Goal: Complete application form

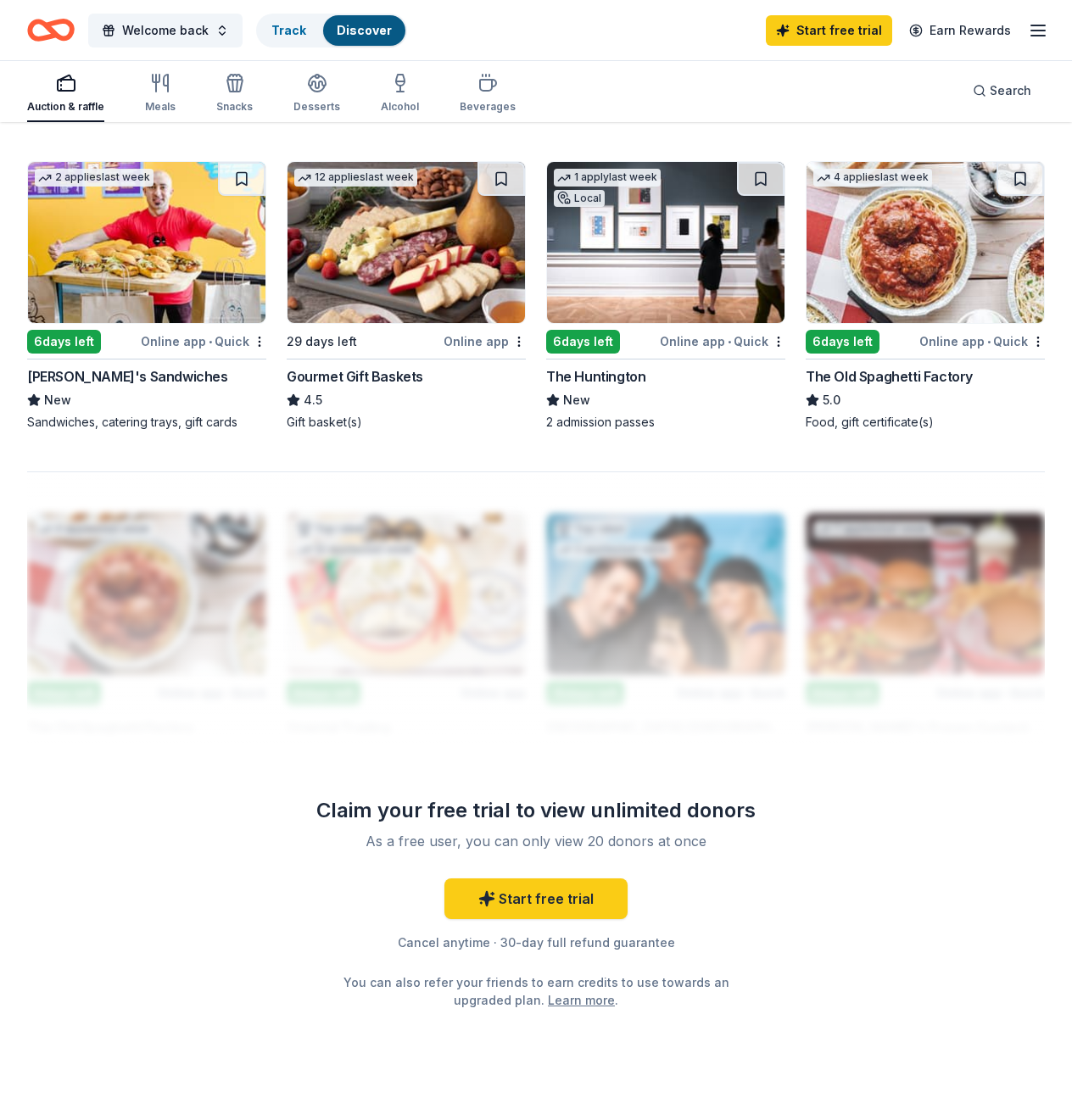
scroll to position [1455, 0]
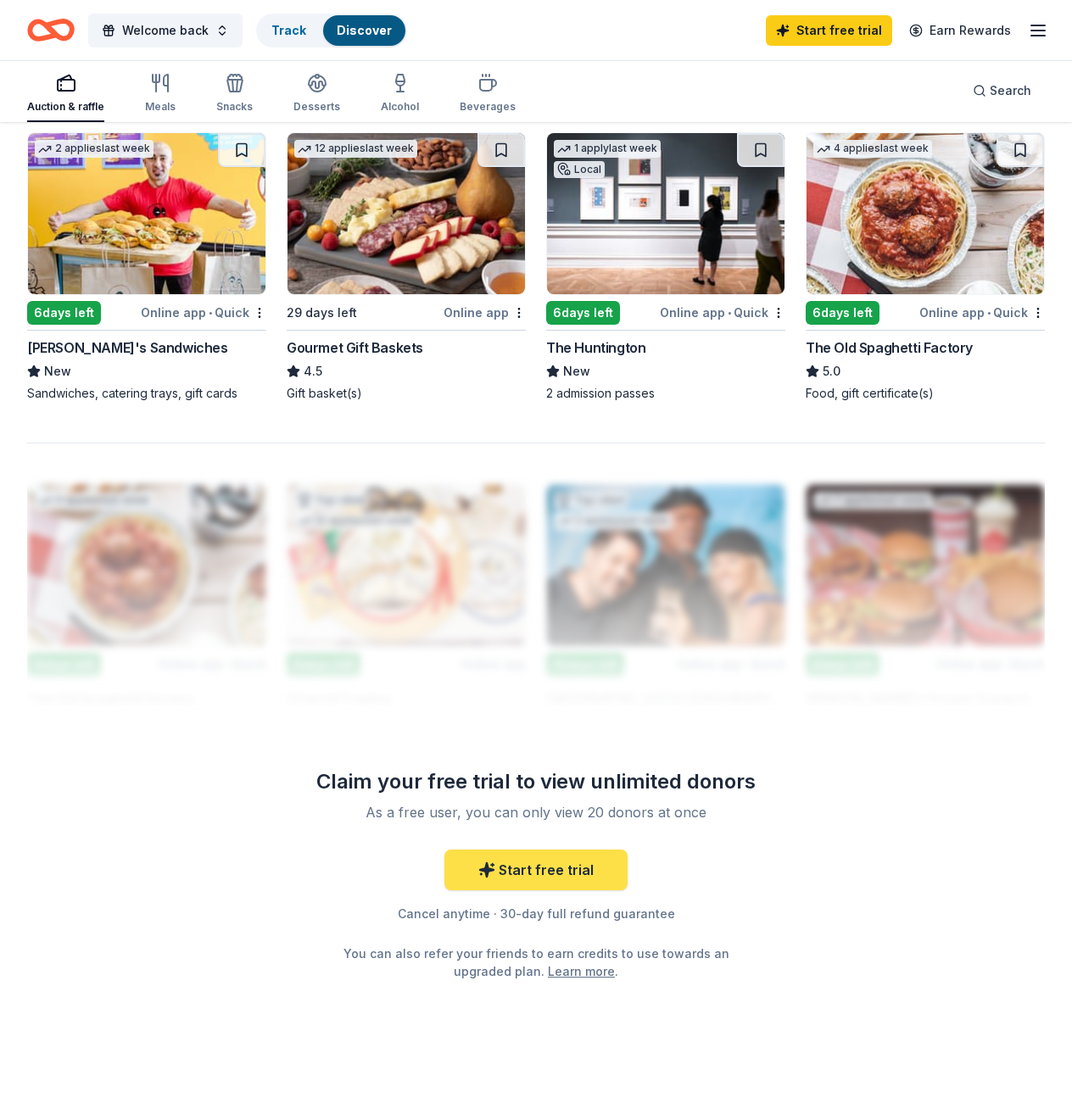
click at [537, 876] on link "Start free trial" at bounding box center [536, 869] width 183 height 41
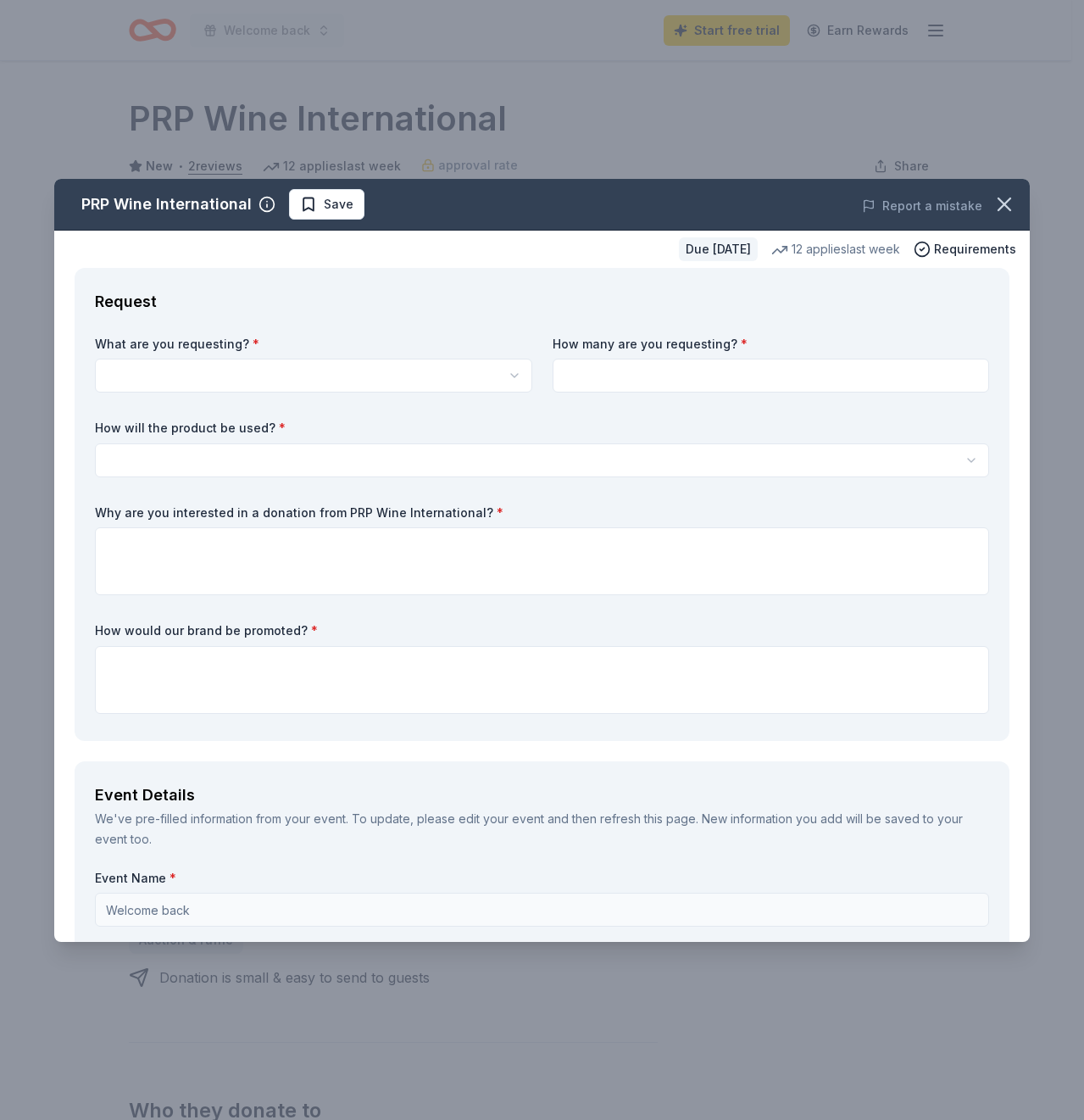
scroll to position [170, 0]
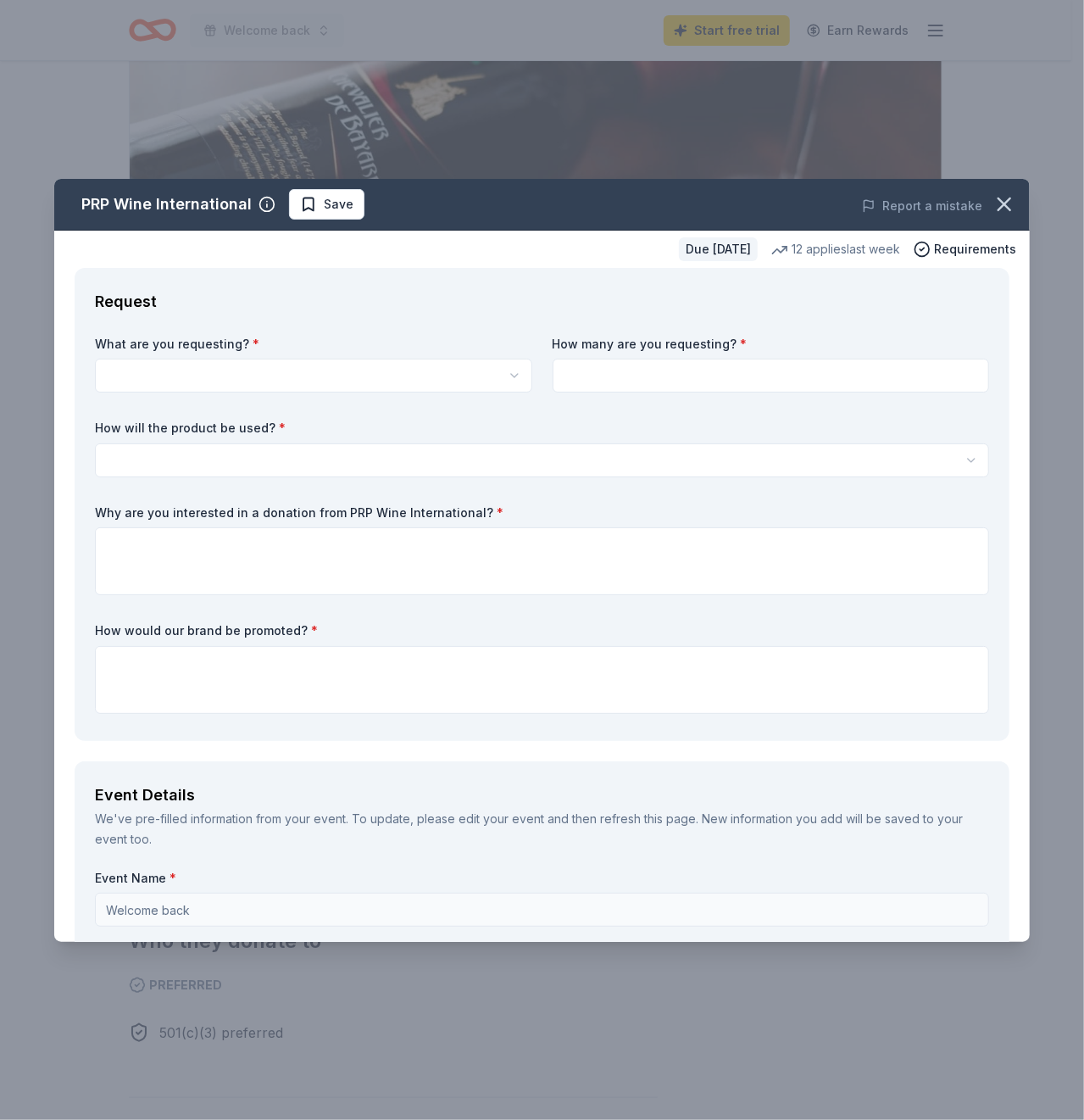
click at [499, 375] on html "Welcome back Start free trial Earn Rewards Due in 29 days Share PRP Wine Intern…" at bounding box center [542, 390] width 1084 height 1120
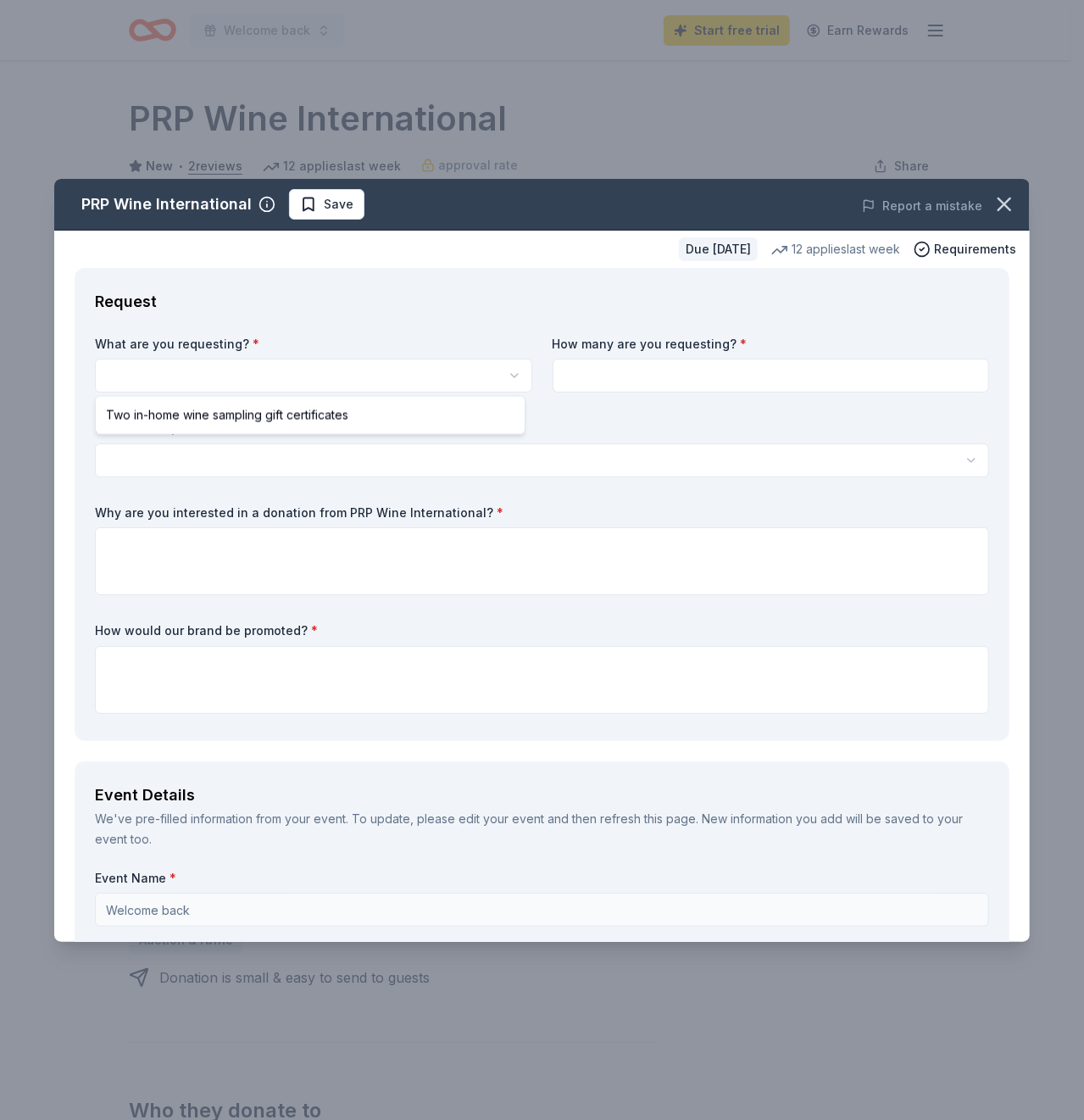
click at [508, 377] on html "Welcome back Start free trial Earn Rewards Due in 29 days Share PRP Wine Intern…" at bounding box center [542, 560] width 1084 height 1120
select select "Two in-home wine sampling gift certificates"
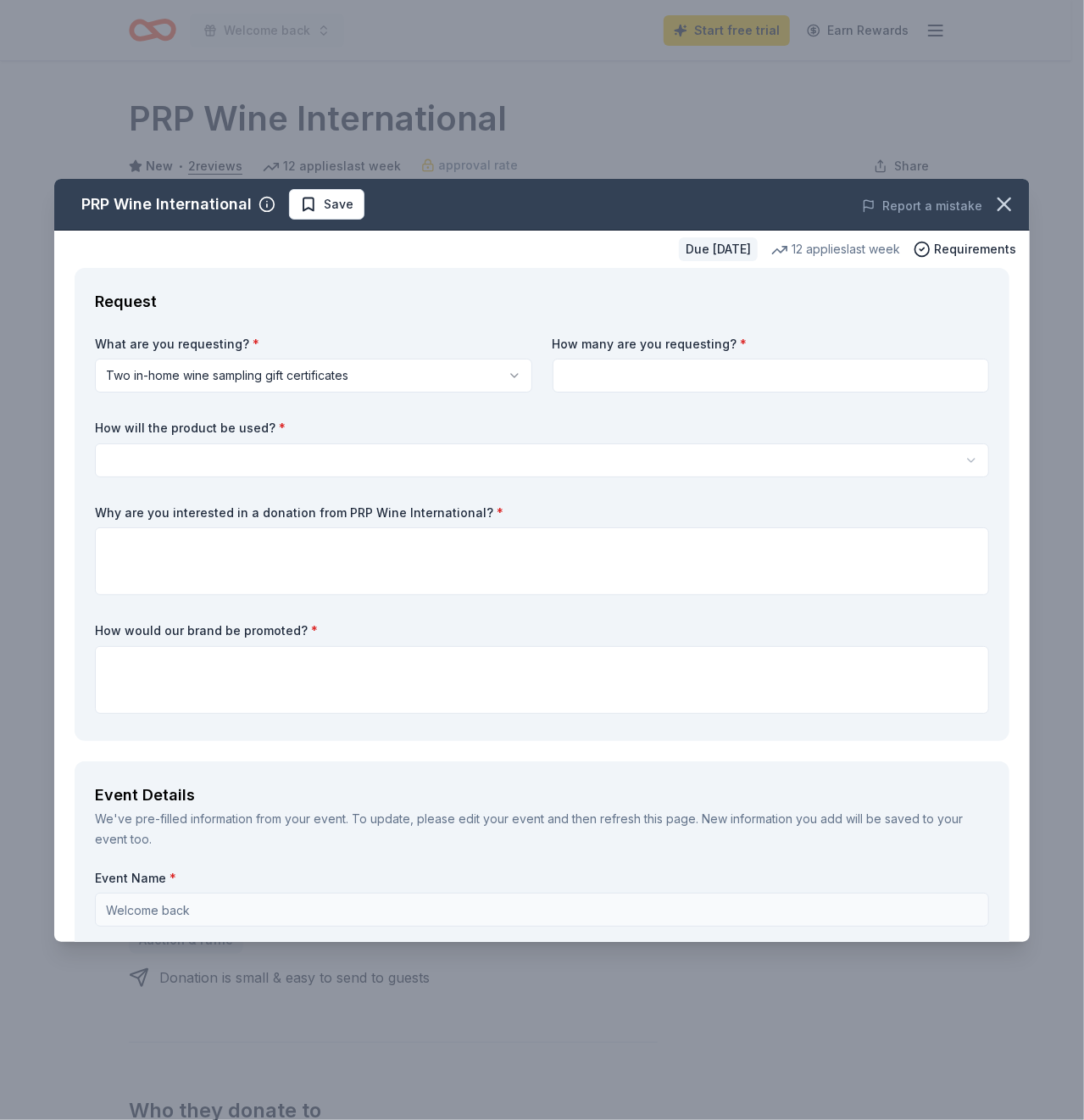
click at [655, 375] on input at bounding box center [771, 375] width 438 height 34
type input "4"
click at [620, 459] on html "Welcome back Start free trial Earn Rewards Due in 29 days Share PRP Wine Intern…" at bounding box center [542, 560] width 1084 height 1120
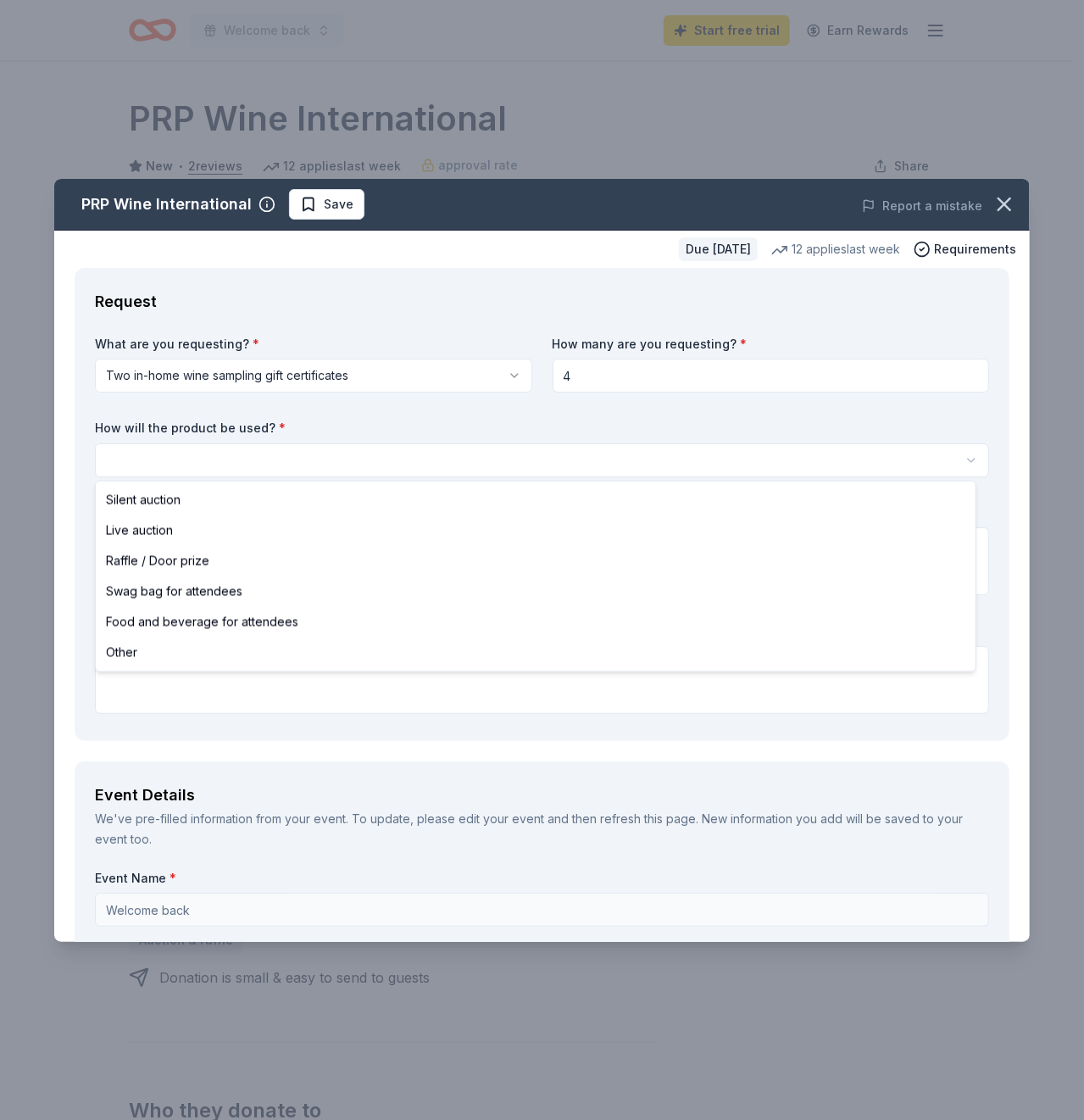
select select "raffleDoorPrize"
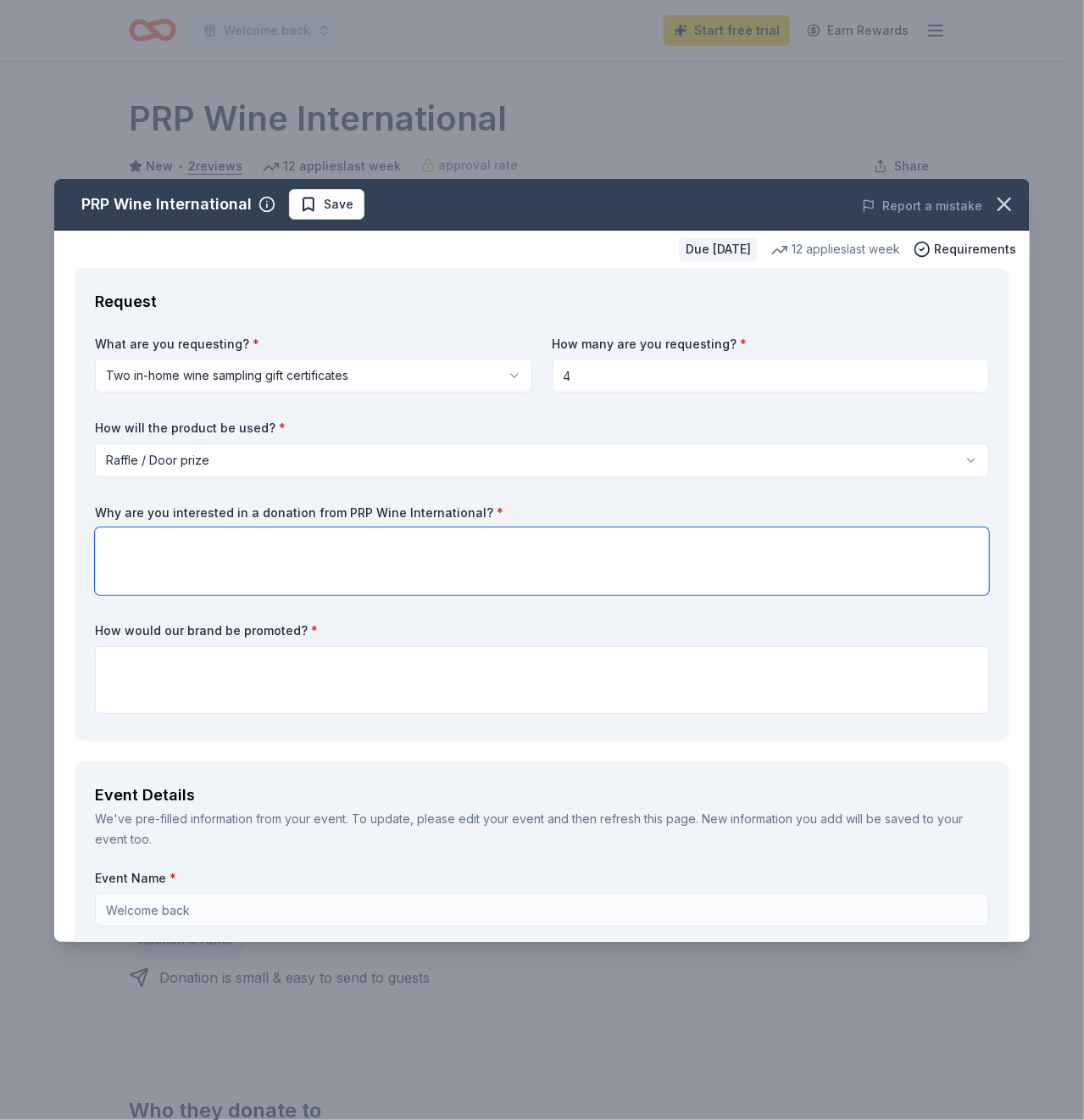
click at [519, 540] on textarea at bounding box center [542, 561] width 894 height 68
click at [439, 538] on textarea at bounding box center [542, 561] width 894 height 68
type textarea "You came up on shareway and what better way for people to experience wine sampl…"
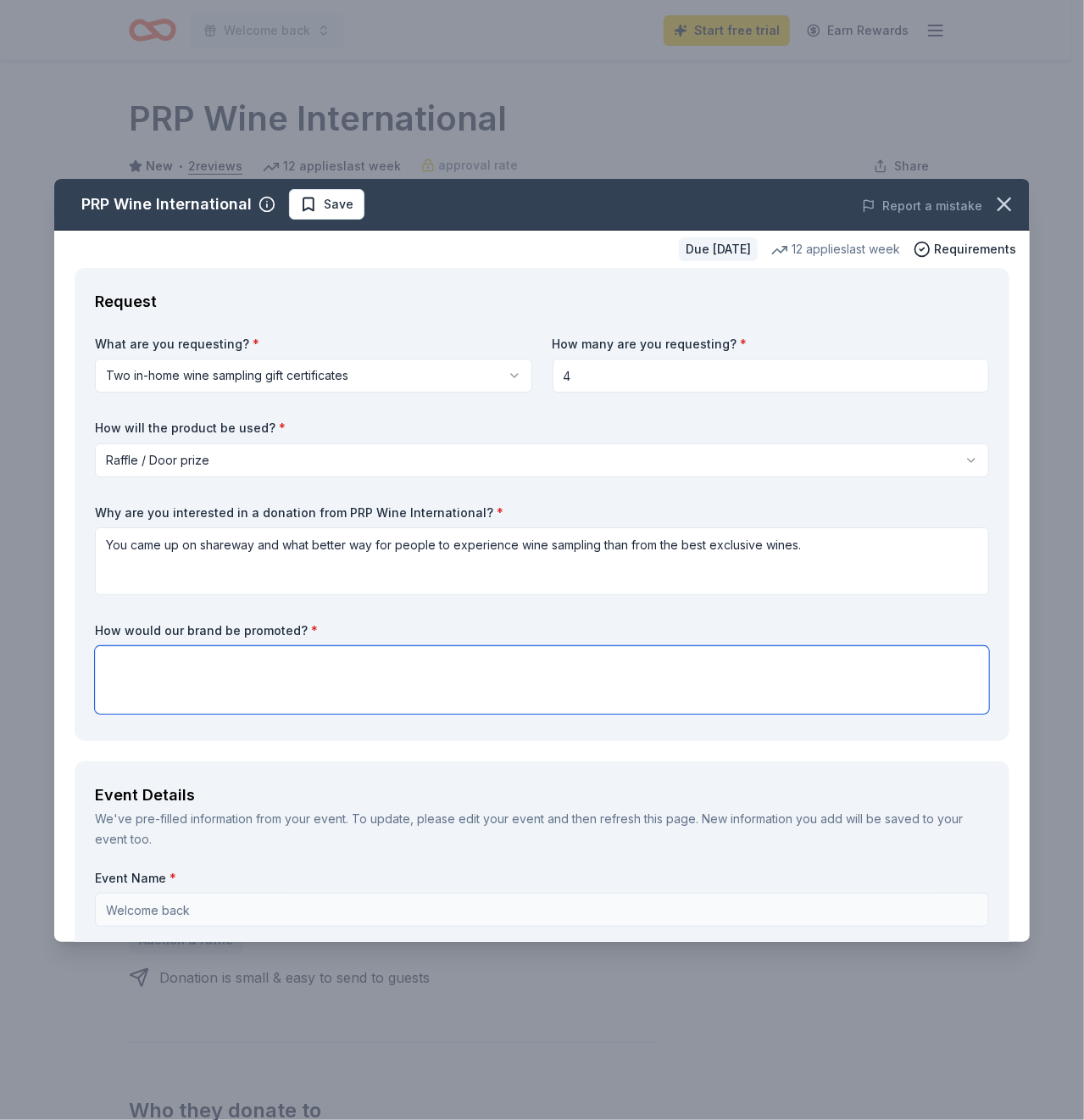
click at [281, 673] on textarea at bounding box center [542, 681] width 894 height 68
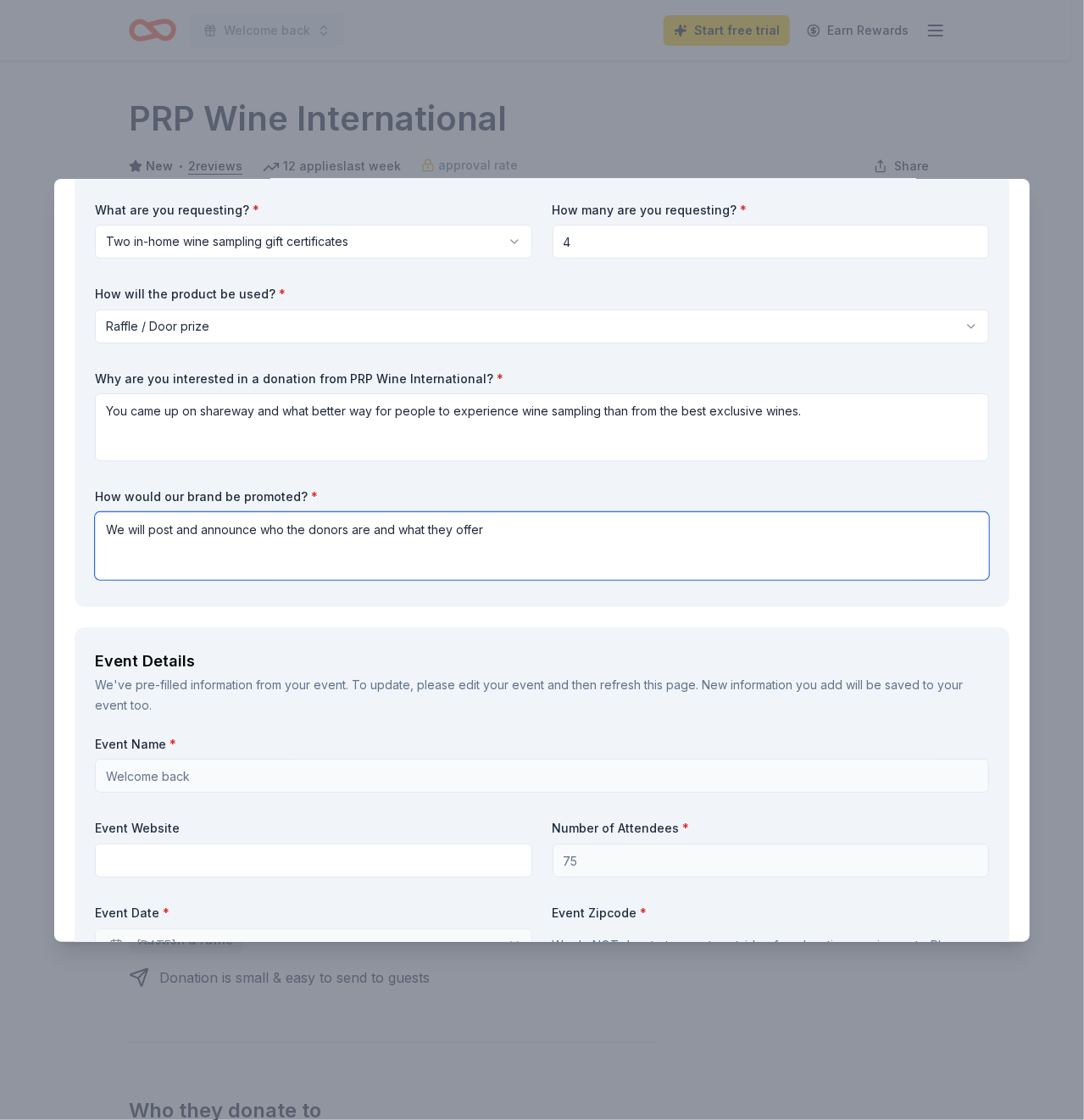
scroll to position [254, 0]
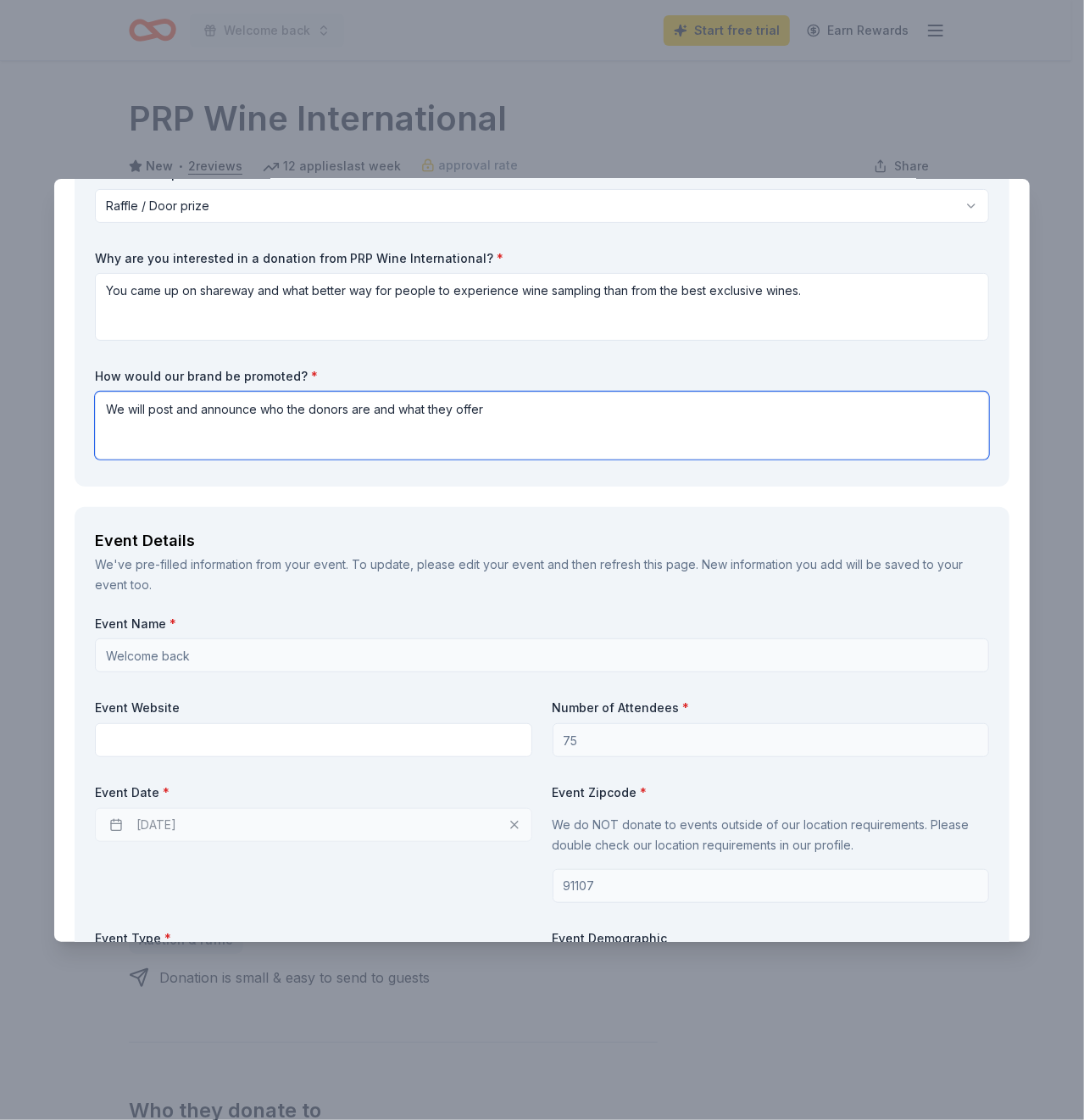
type textarea "We will post and announce who the donors are and what they offer"
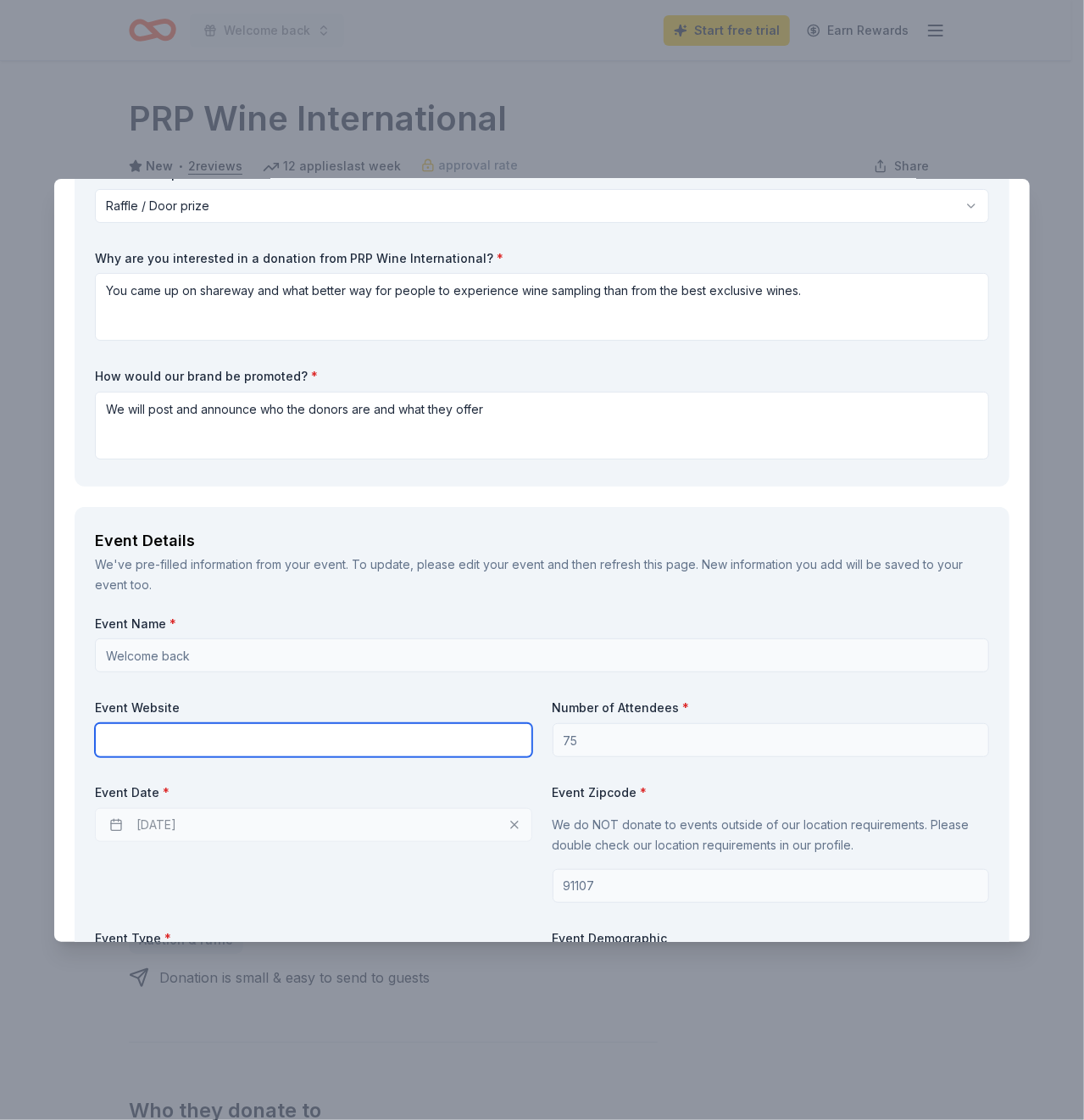
click at [449, 734] on input "text" at bounding box center [313, 740] width 438 height 34
click at [288, 740] on input "text" at bounding box center [313, 740] width 438 height 34
paste input "https://rosecity.pusd.us/"
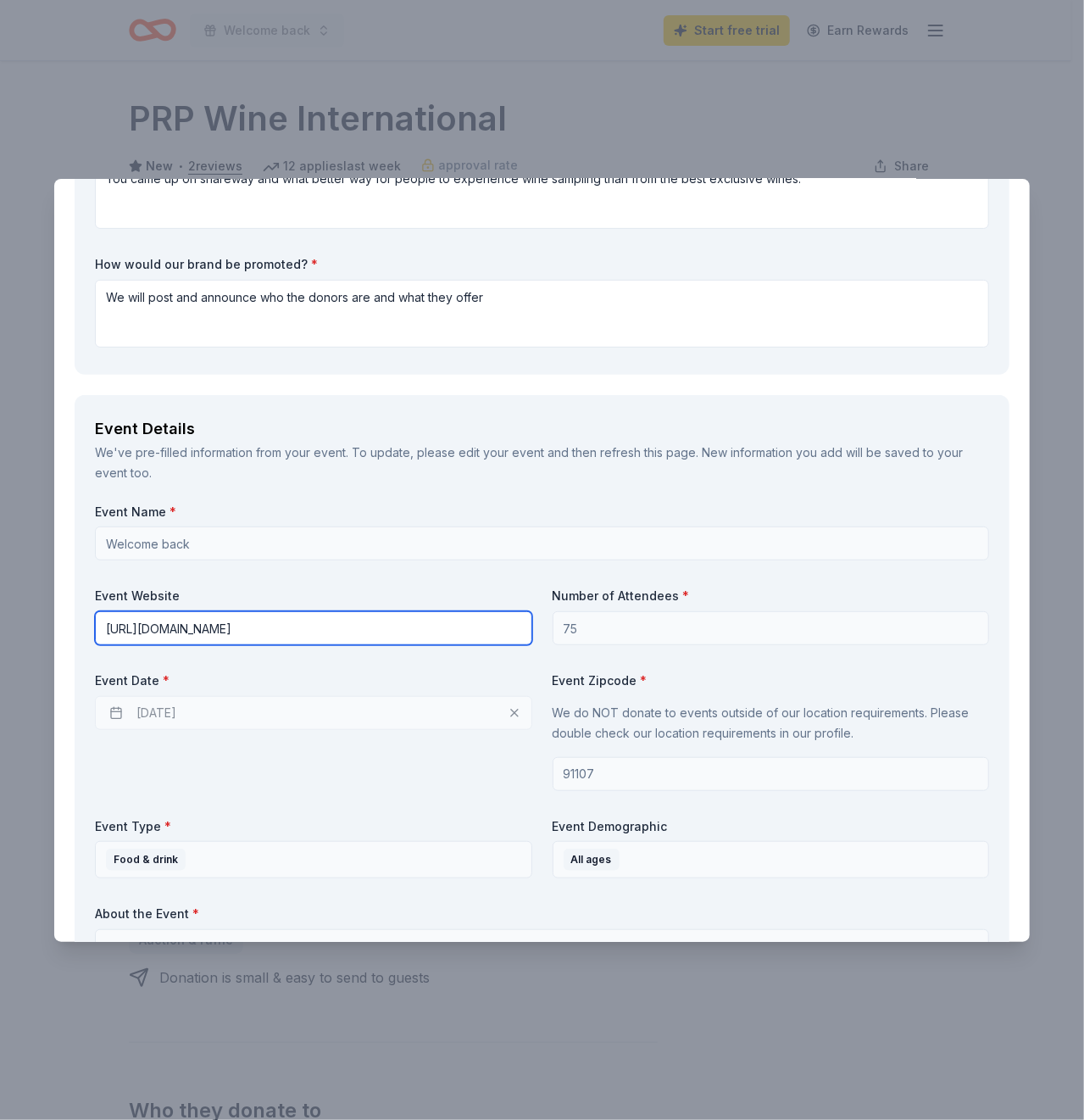
scroll to position [509, 0]
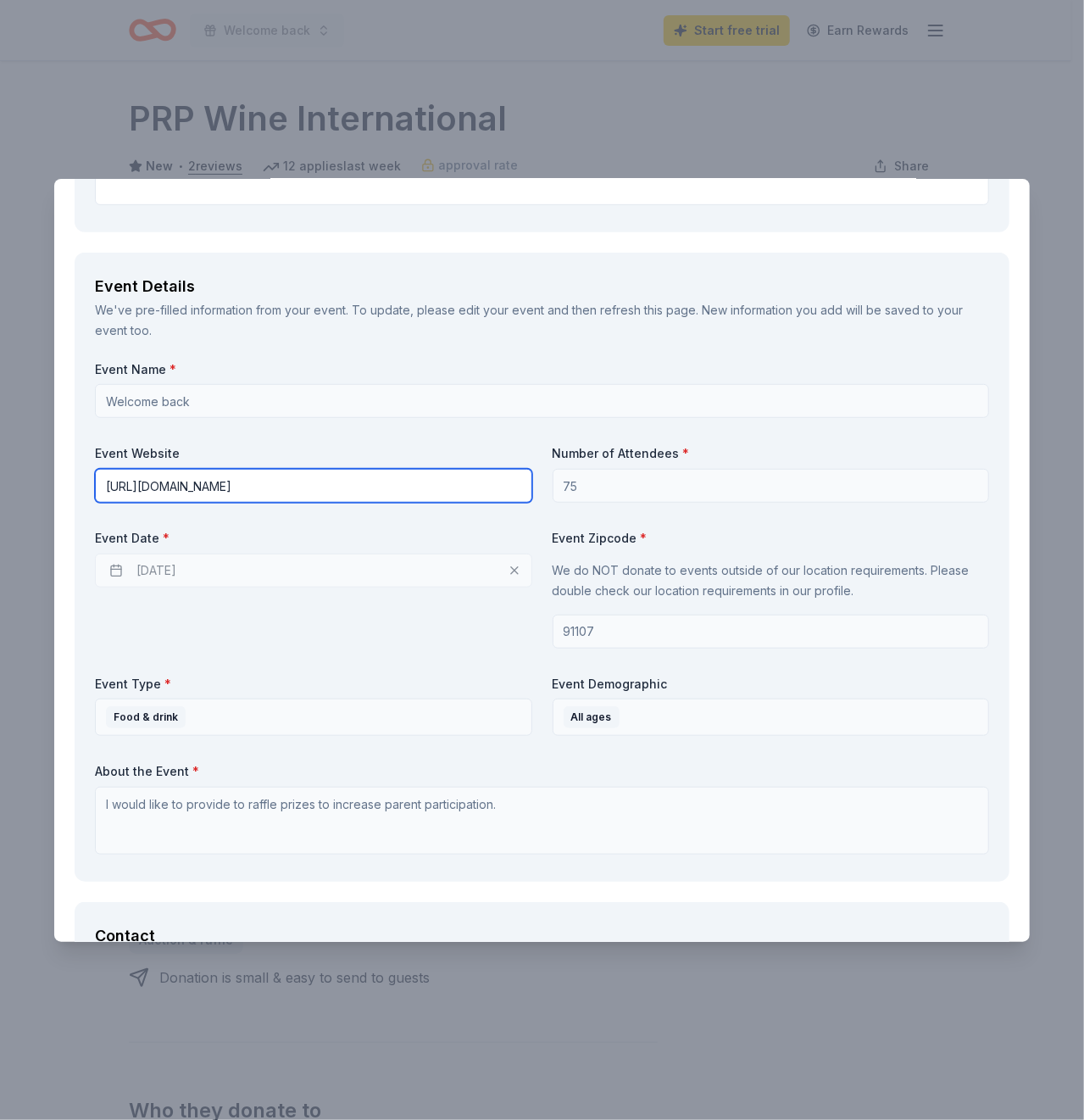
type input "https://rosecity.pusd.us/"
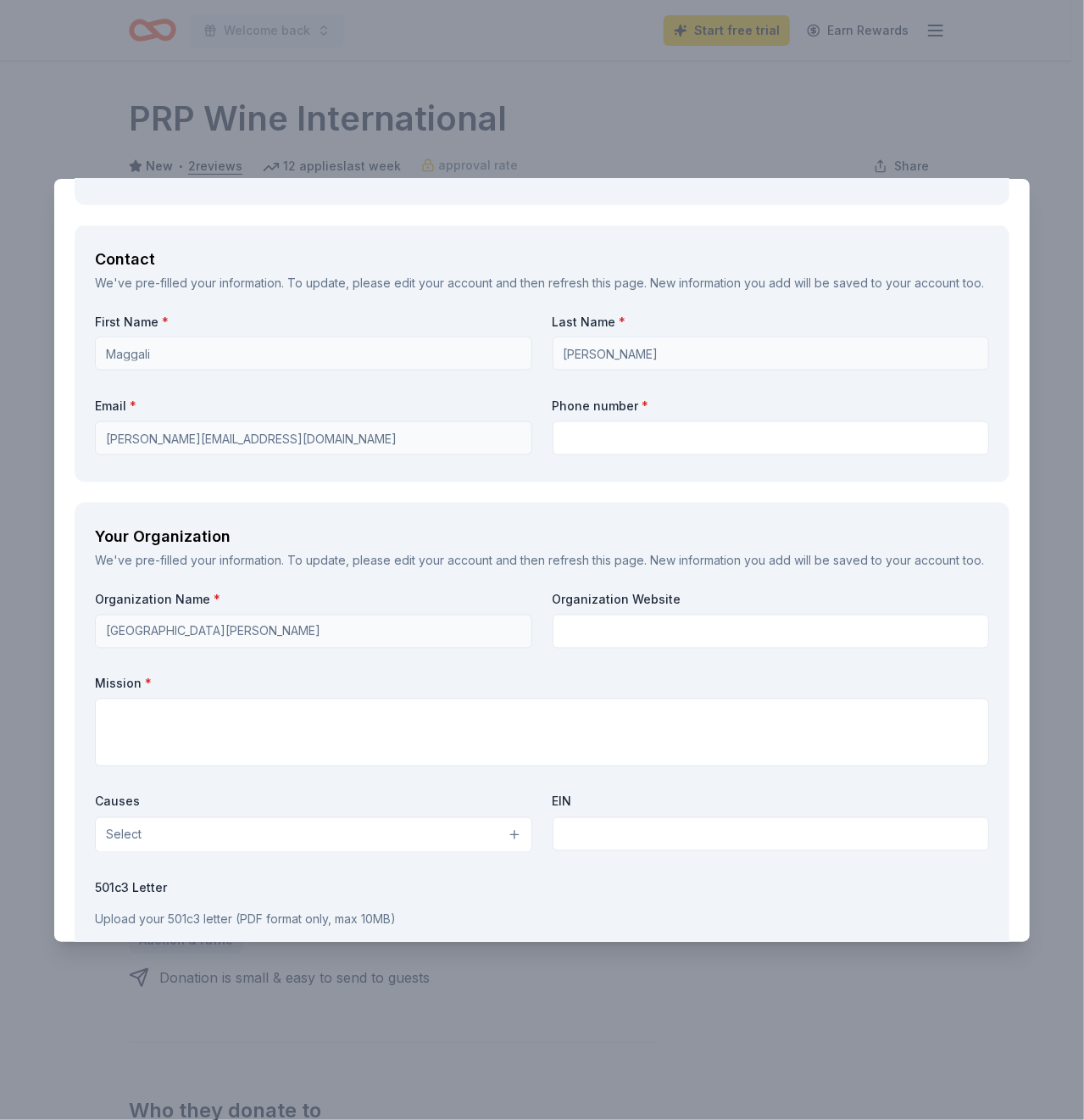
scroll to position [1187, 0]
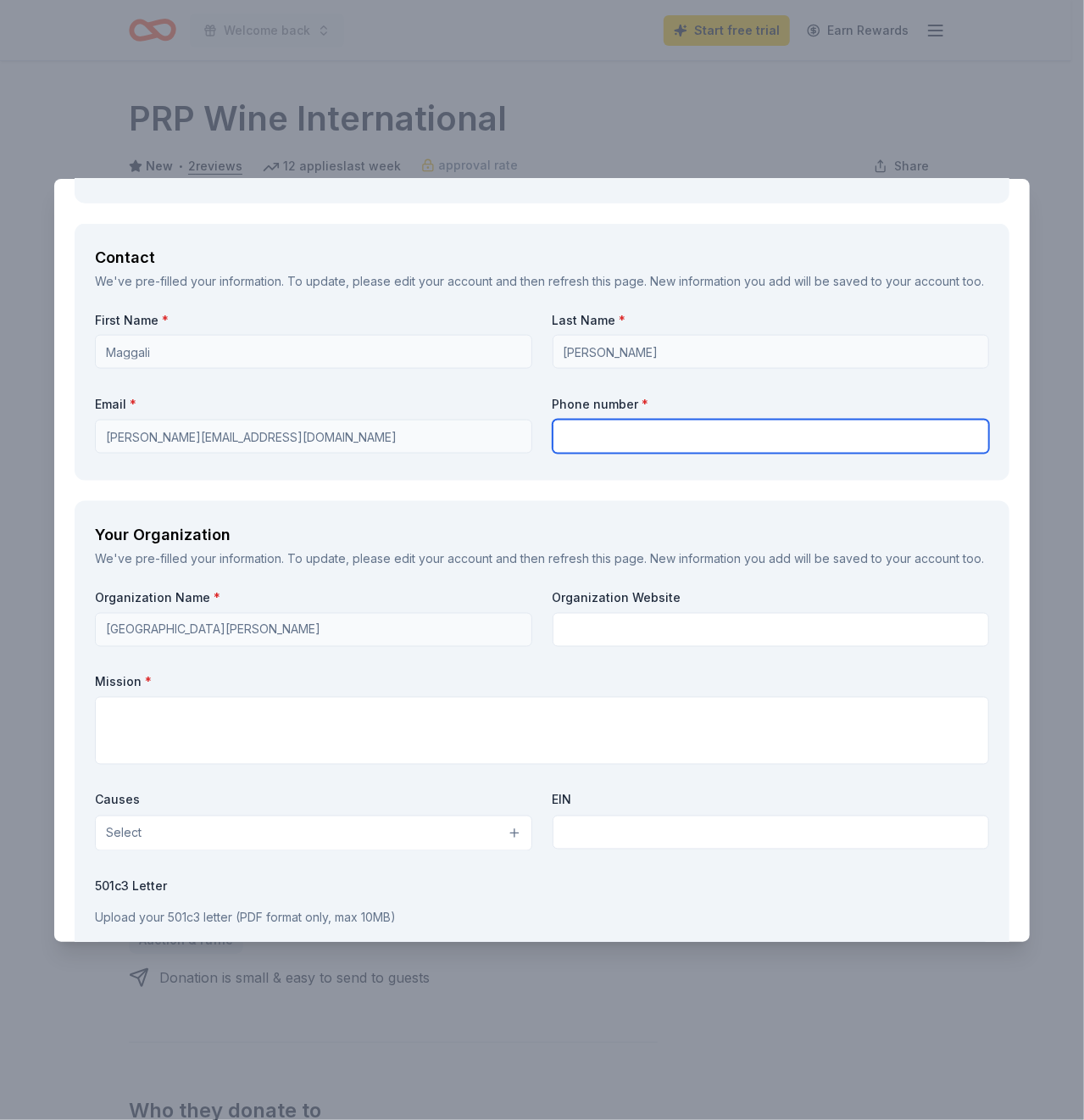
click at [740, 448] on input "text" at bounding box center [771, 436] width 438 height 34
type input "6263965620"
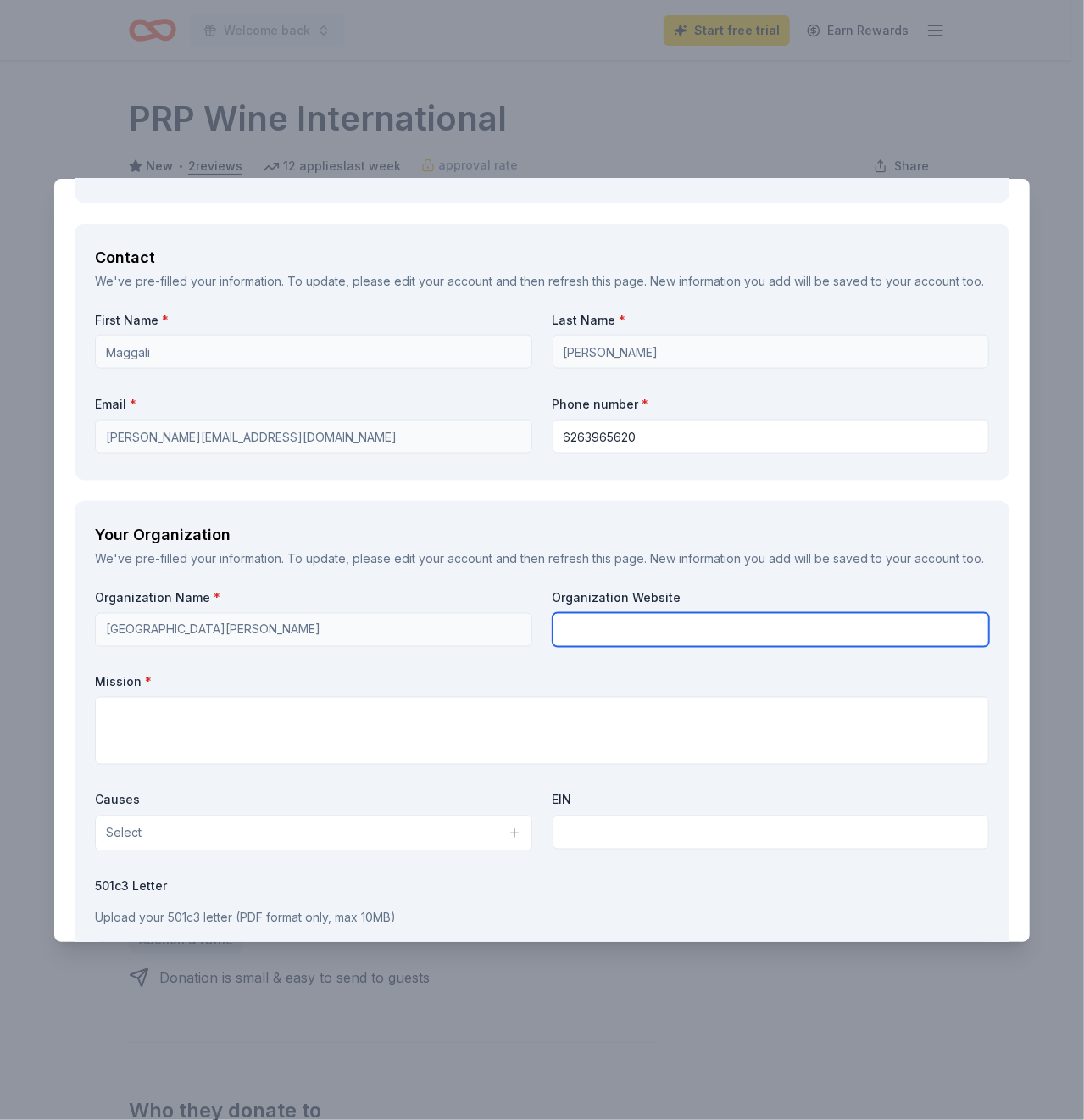
click at [639, 647] on input "text" at bounding box center [771, 630] width 438 height 34
paste input "https://rosecity.pusd.us/"
type input "https://rosecity.pusd.us/"
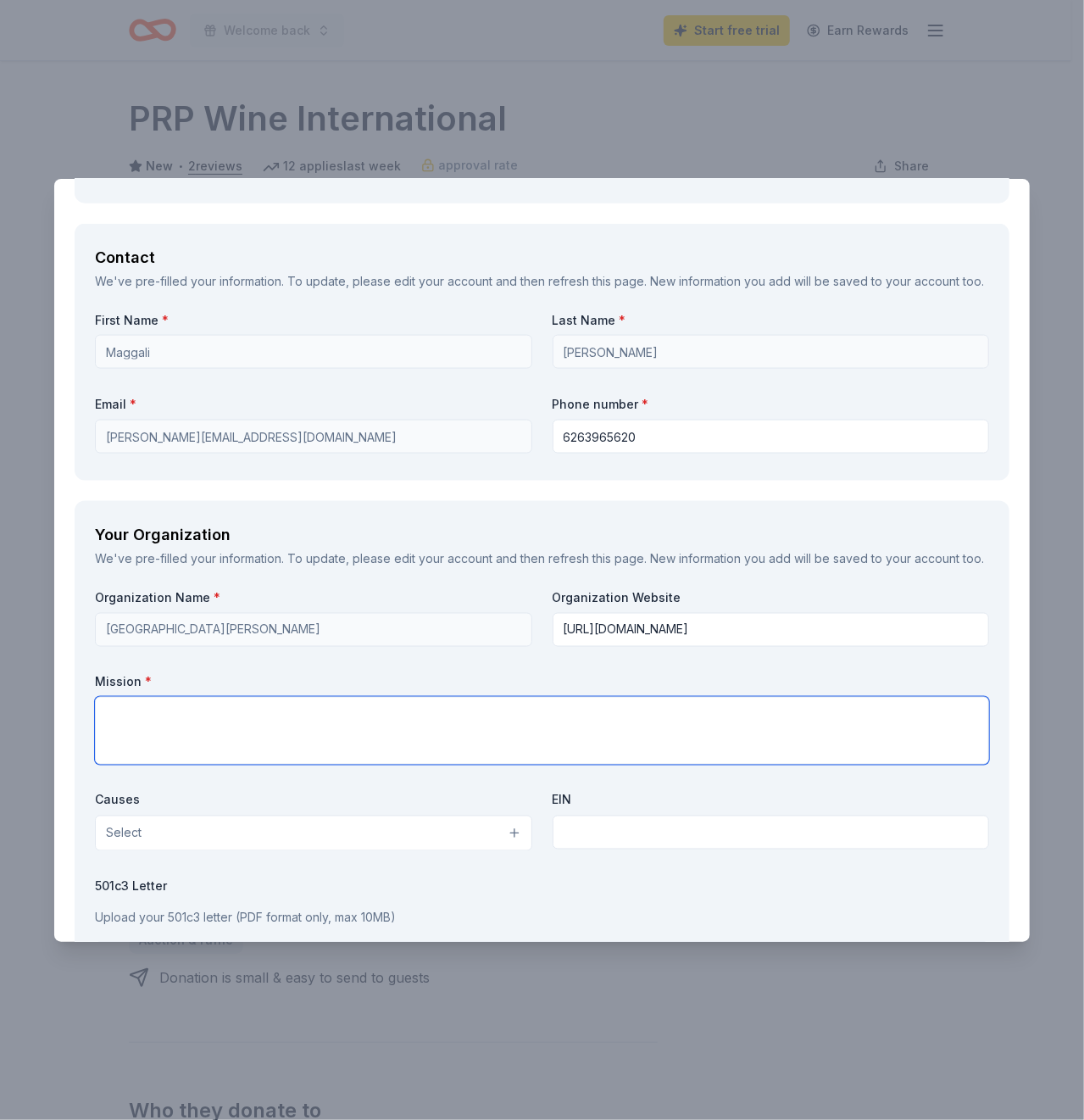
click at [615, 749] on textarea at bounding box center [542, 731] width 894 height 68
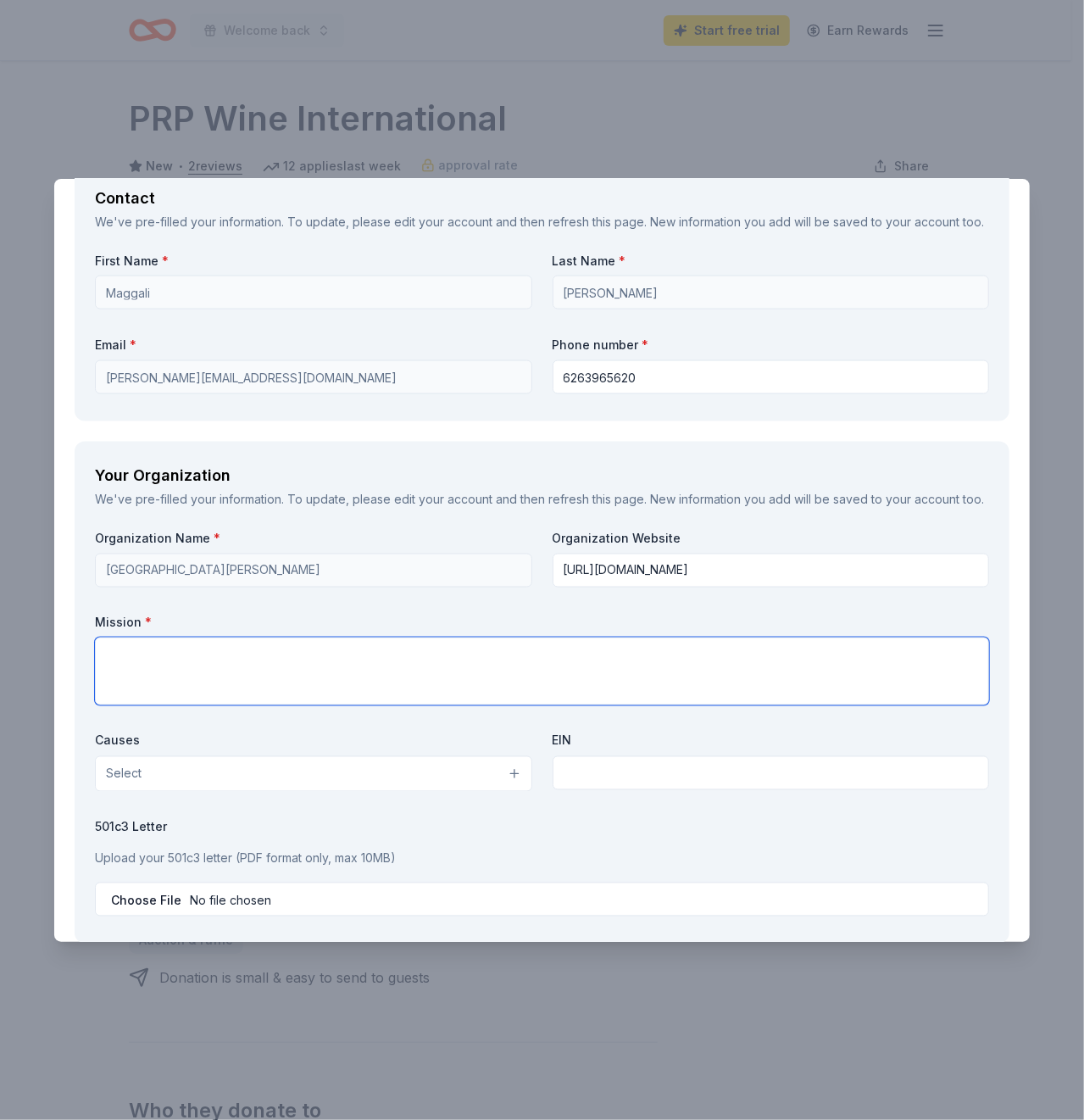
scroll to position [1272, 0]
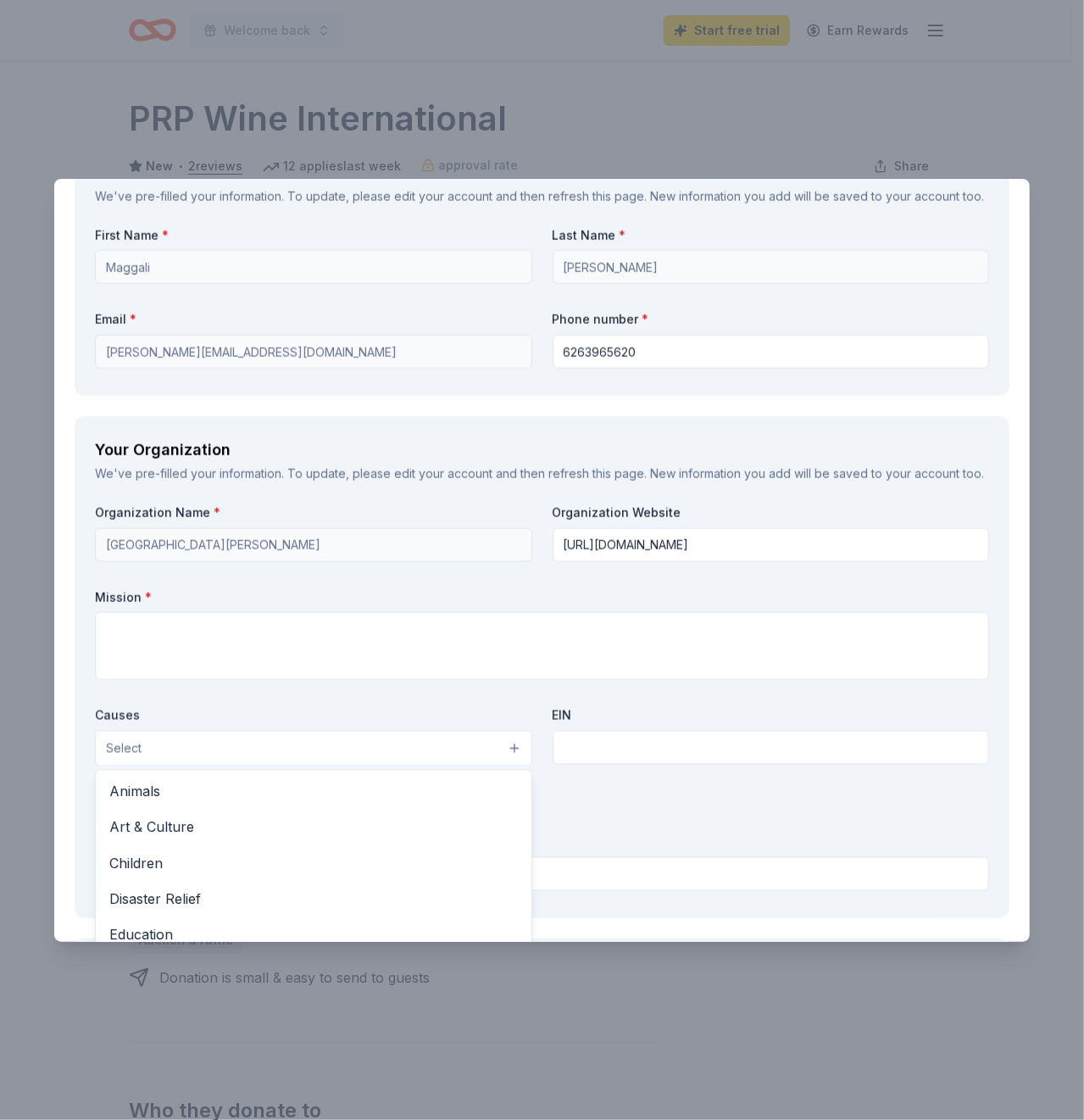
click at [512, 767] on button "Select" at bounding box center [313, 748] width 438 height 36
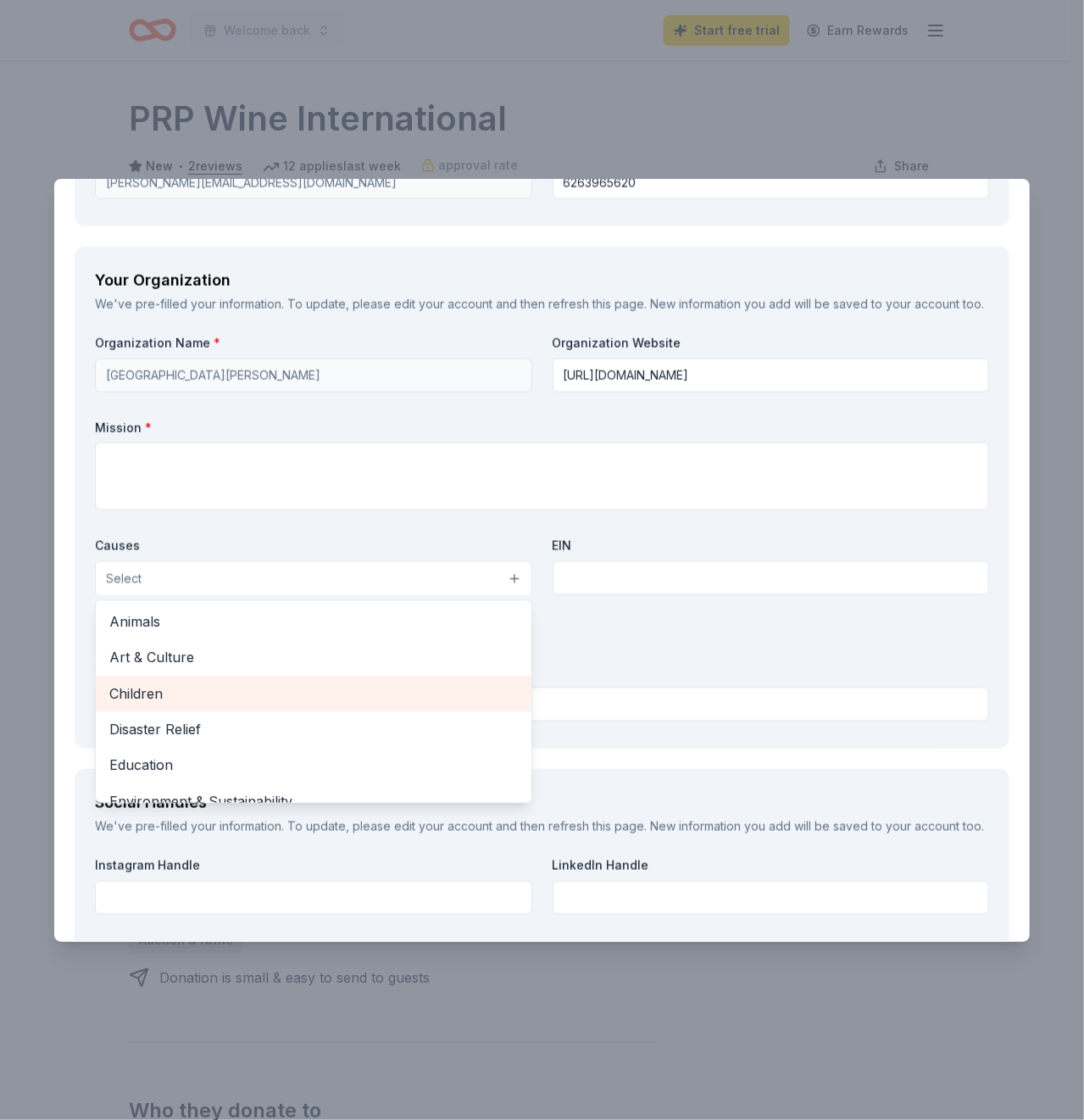
scroll to position [84, 0]
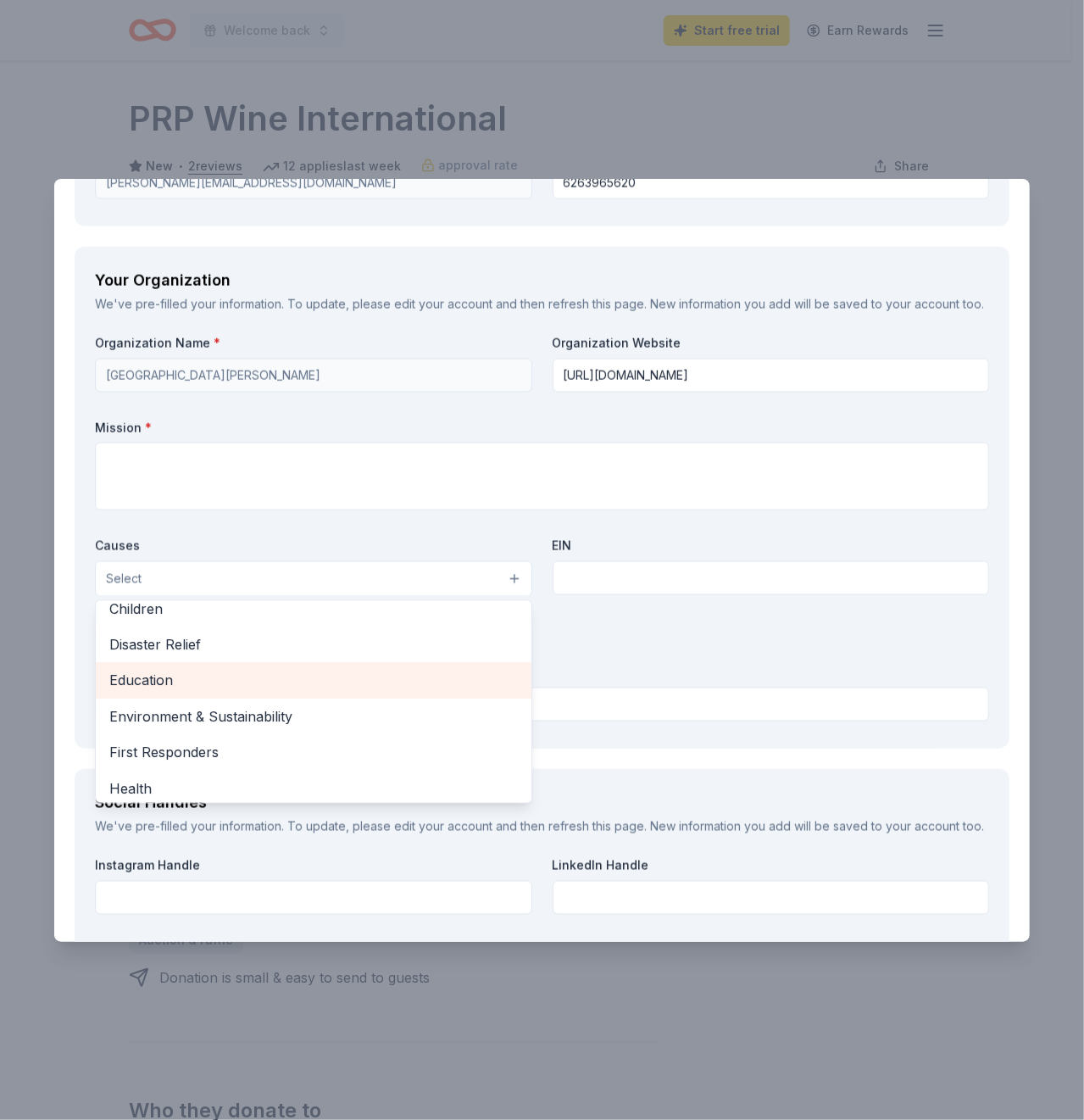
click at [417, 699] on div "Education" at bounding box center [313, 681] width 436 height 36
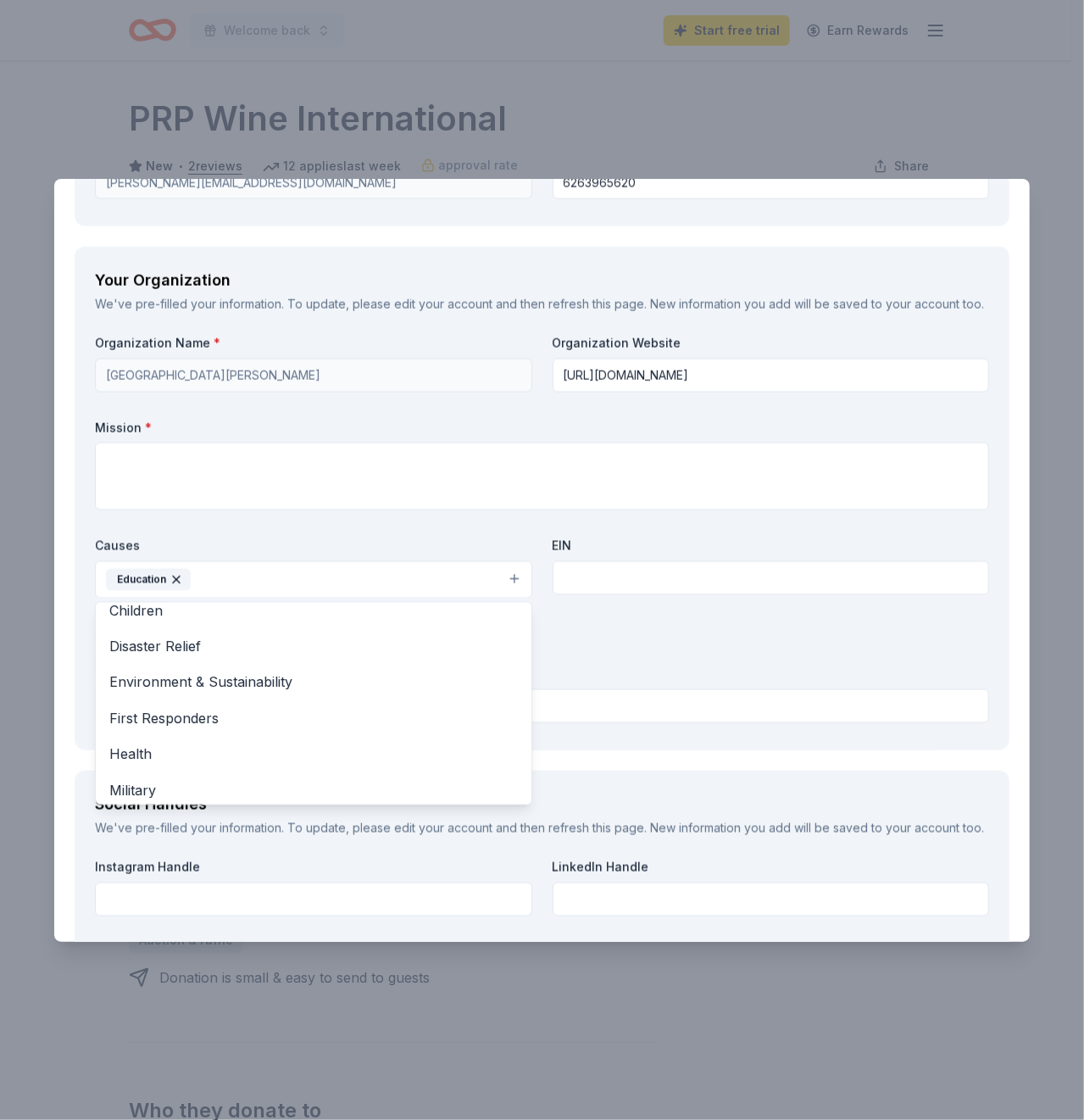
click at [706, 691] on div "Organization Name * Rose City High School Organization Website https://rosecity…" at bounding box center [542, 533] width 894 height 395
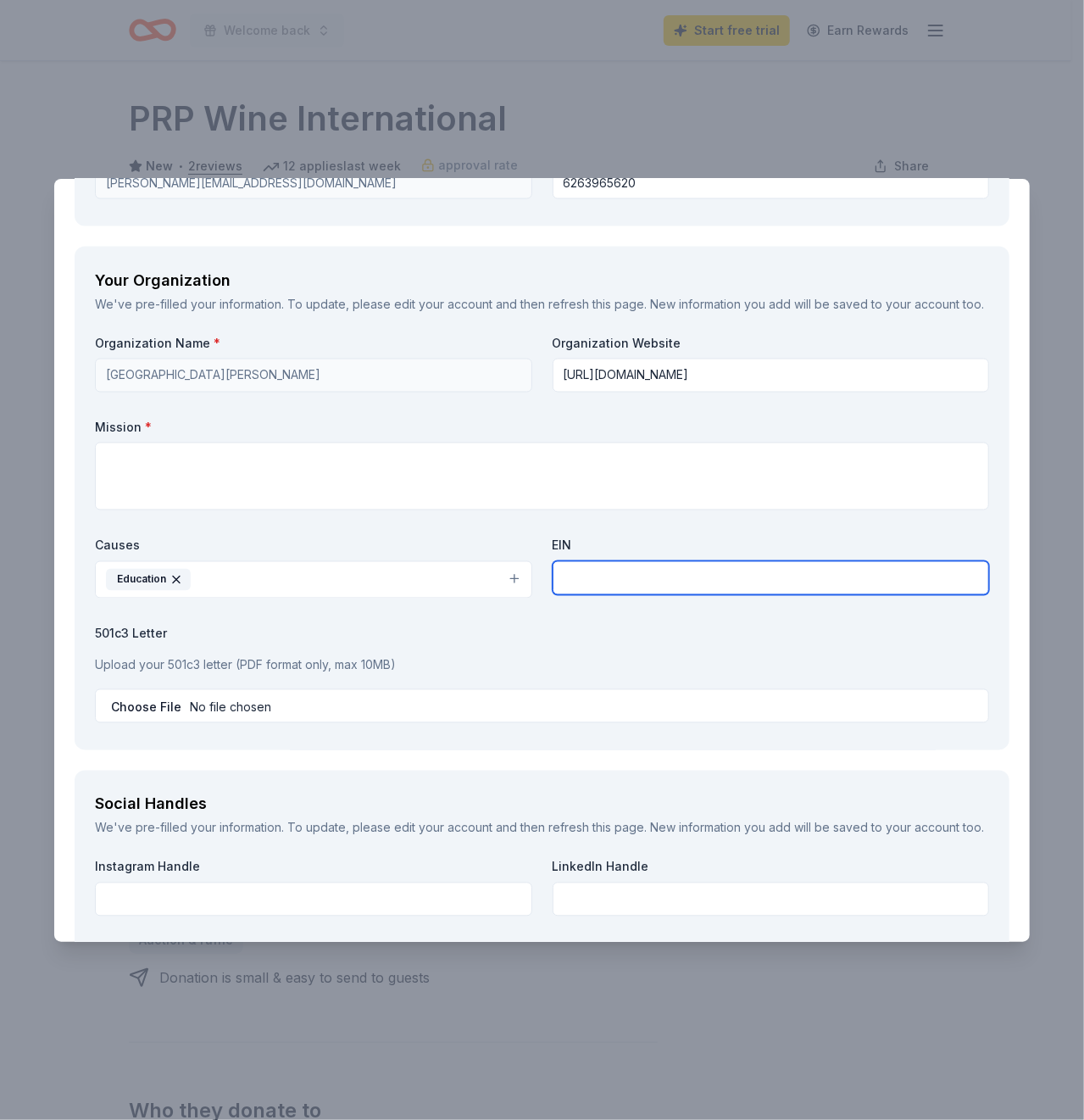
click at [682, 595] on input "text" at bounding box center [771, 578] width 438 height 34
click at [619, 595] on input "text" at bounding box center [771, 578] width 438 height 34
paste input "95-6002372"
type input "95-6002372"
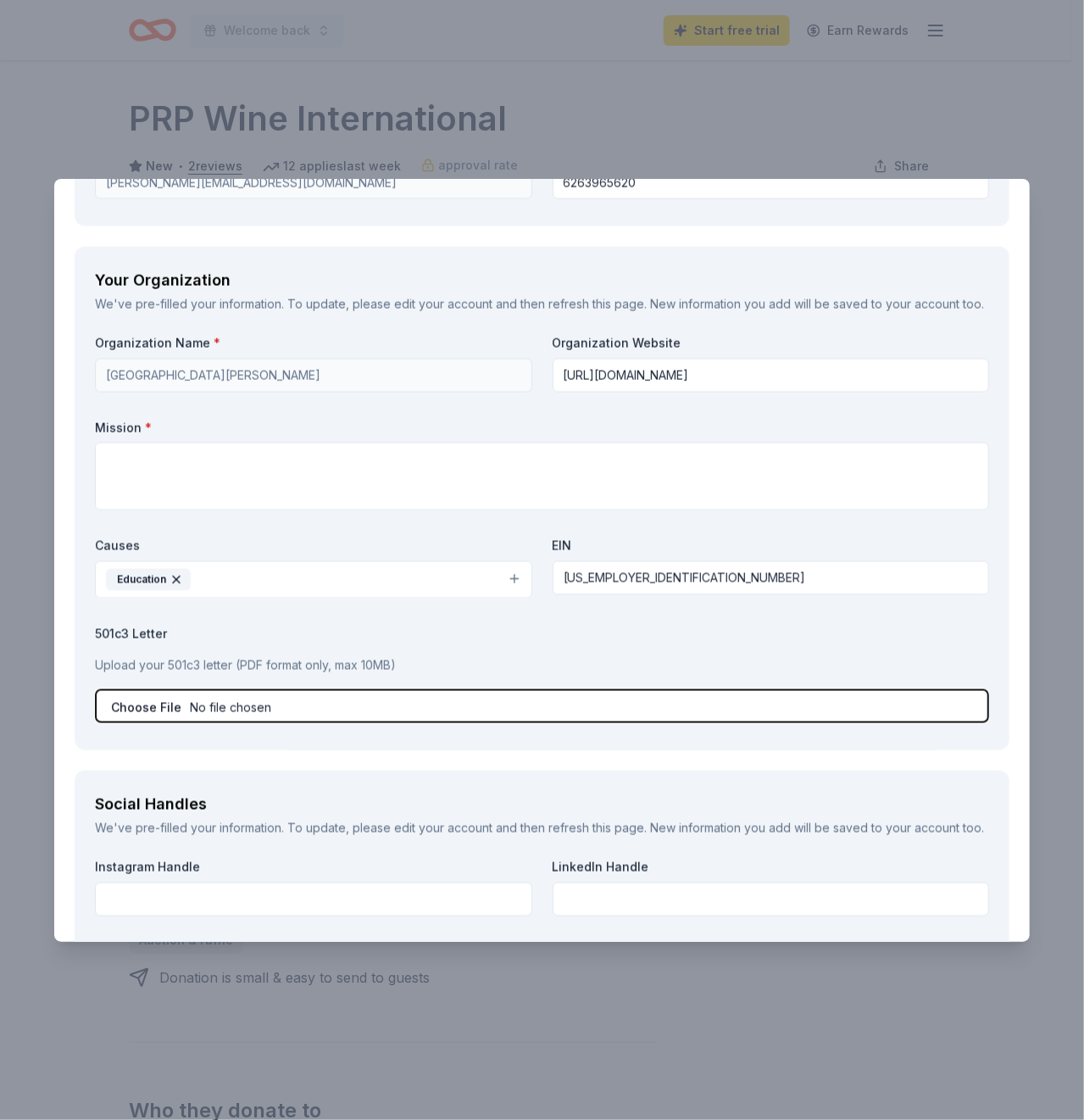
click at [397, 723] on input "file" at bounding box center [542, 706] width 894 height 34
click at [199, 723] on input "file" at bounding box center [542, 706] width 894 height 34
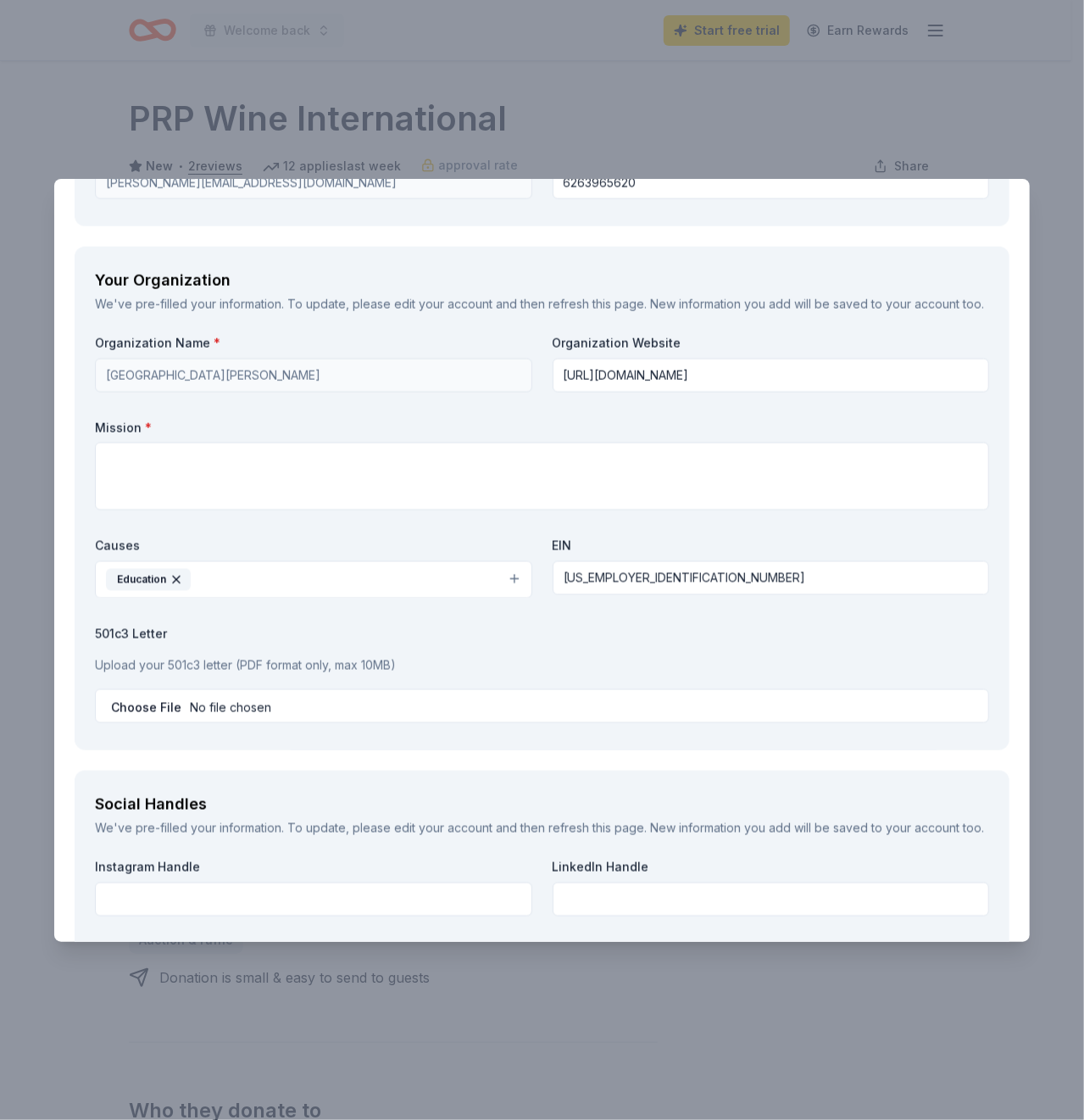
click at [144, 643] on label "501c3 Letter" at bounding box center [542, 634] width 894 height 17
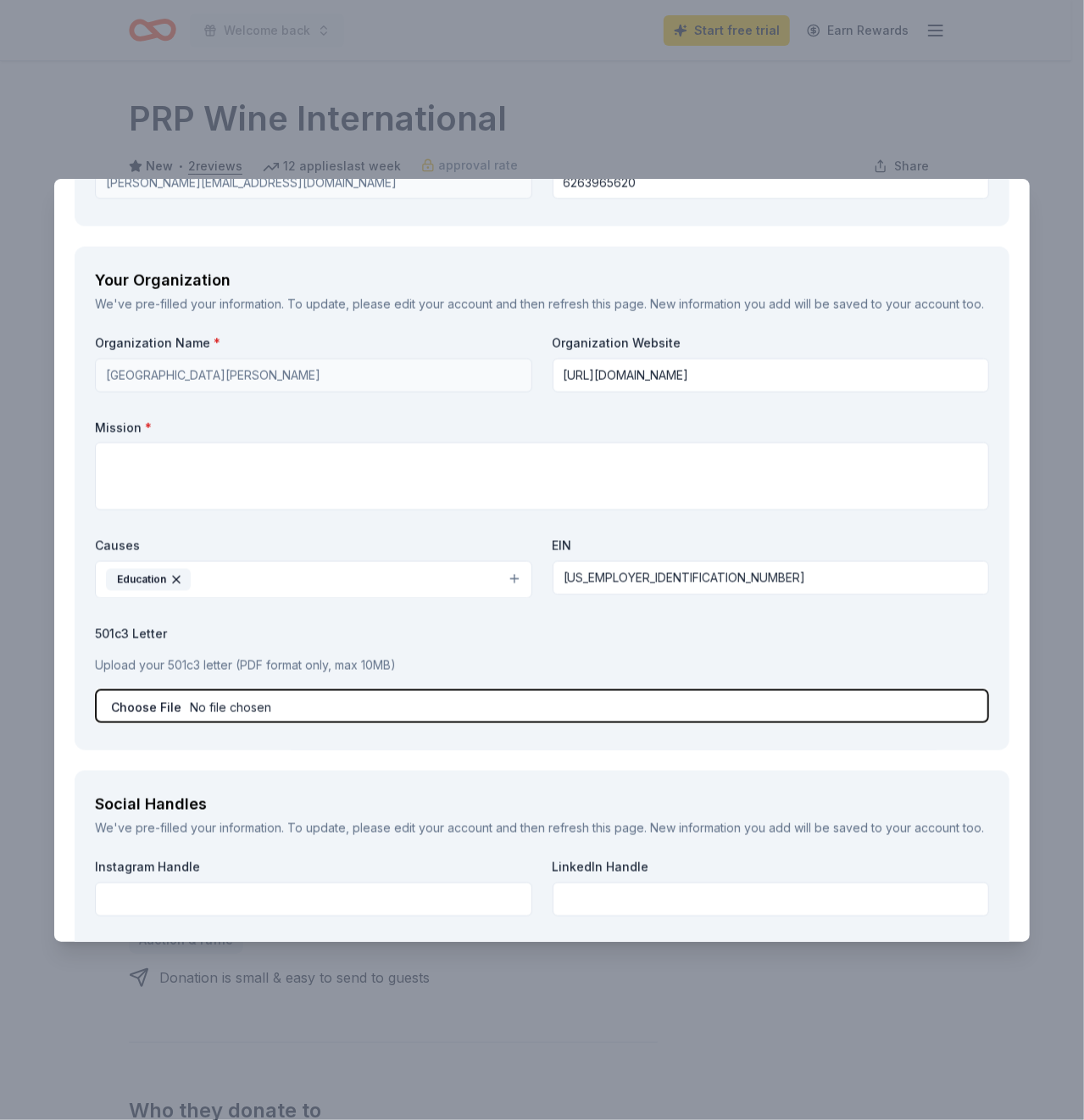
click at [129, 723] on input "file" at bounding box center [542, 706] width 894 height 34
type input "C:\fakepath\Donation Request -PRP.pdf"
click at [222, 723] on input "file" at bounding box center [542, 706] width 894 height 34
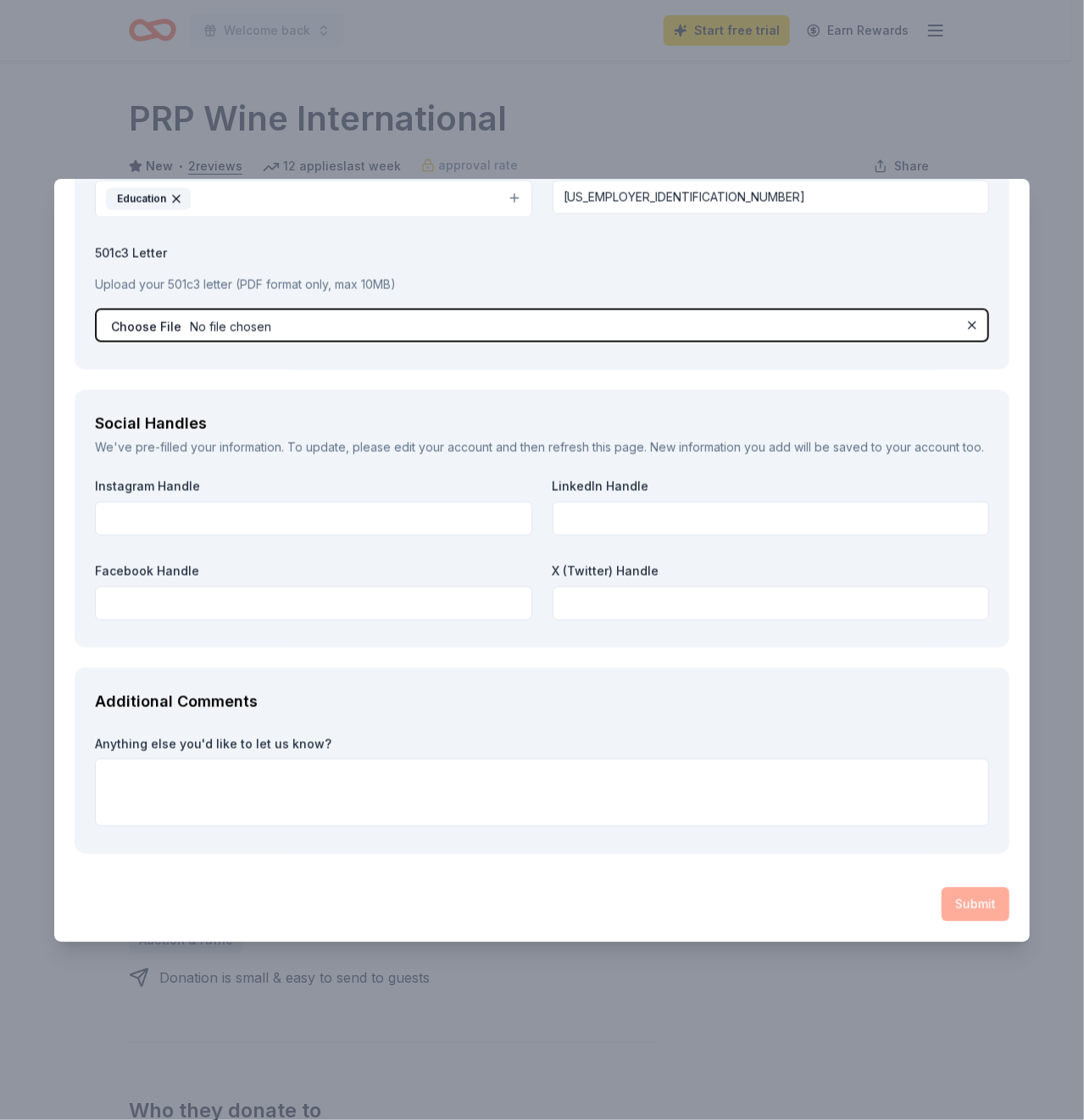
scroll to position [1881, 0]
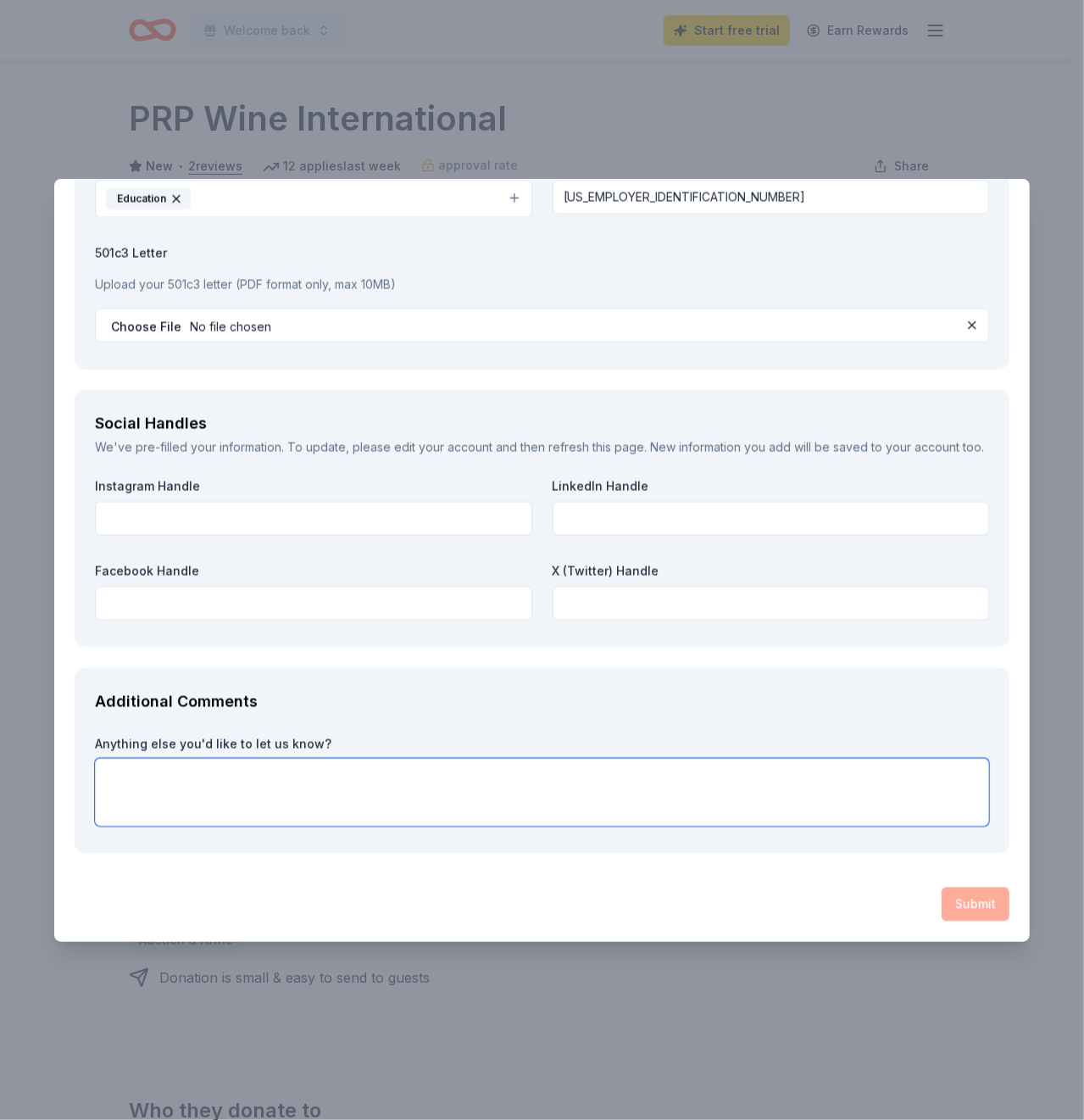
click at [875, 811] on textarea at bounding box center [542, 792] width 894 height 68
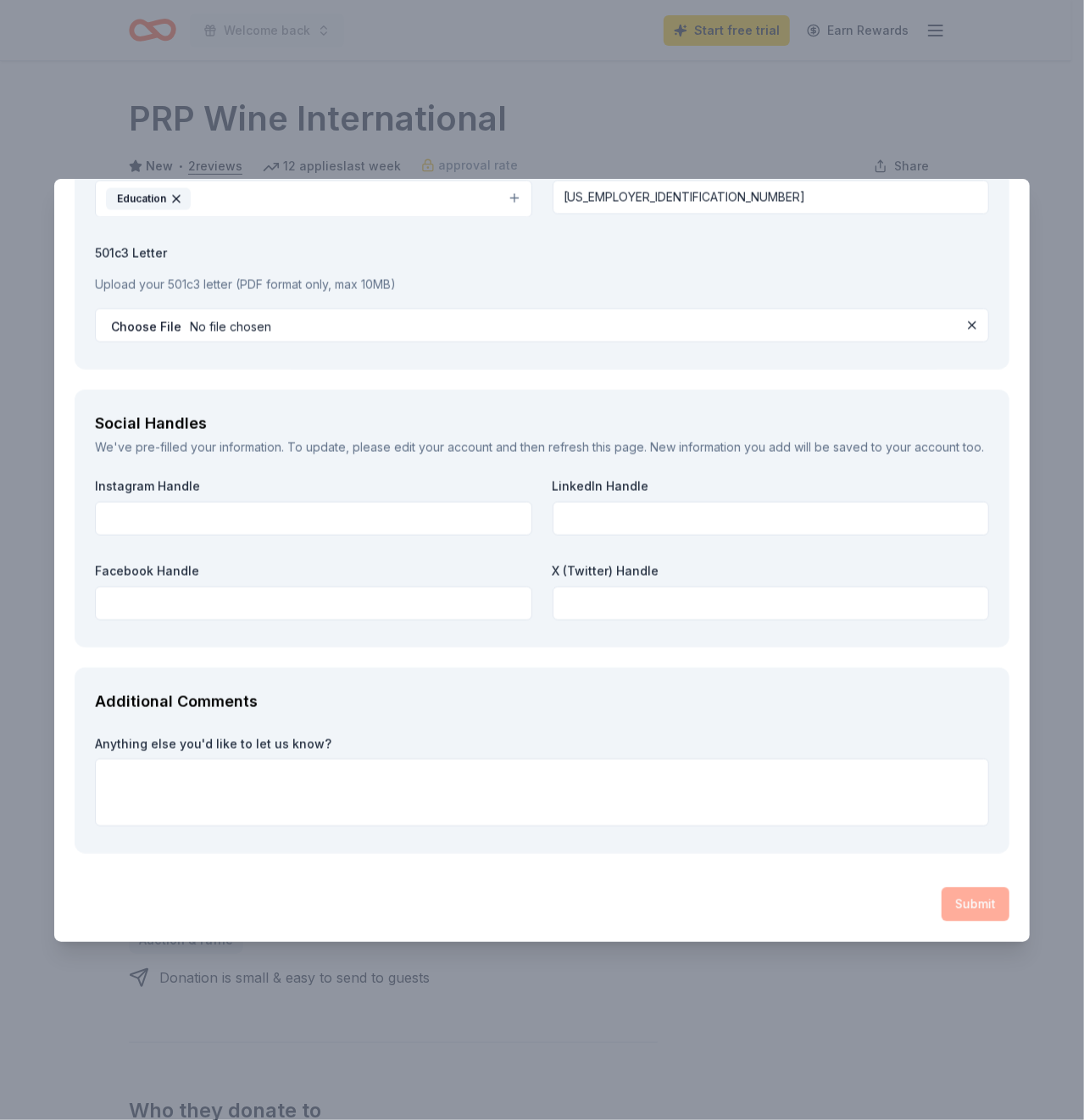
click at [955, 909] on div "Submit" at bounding box center [542, 903] width 935 height 34
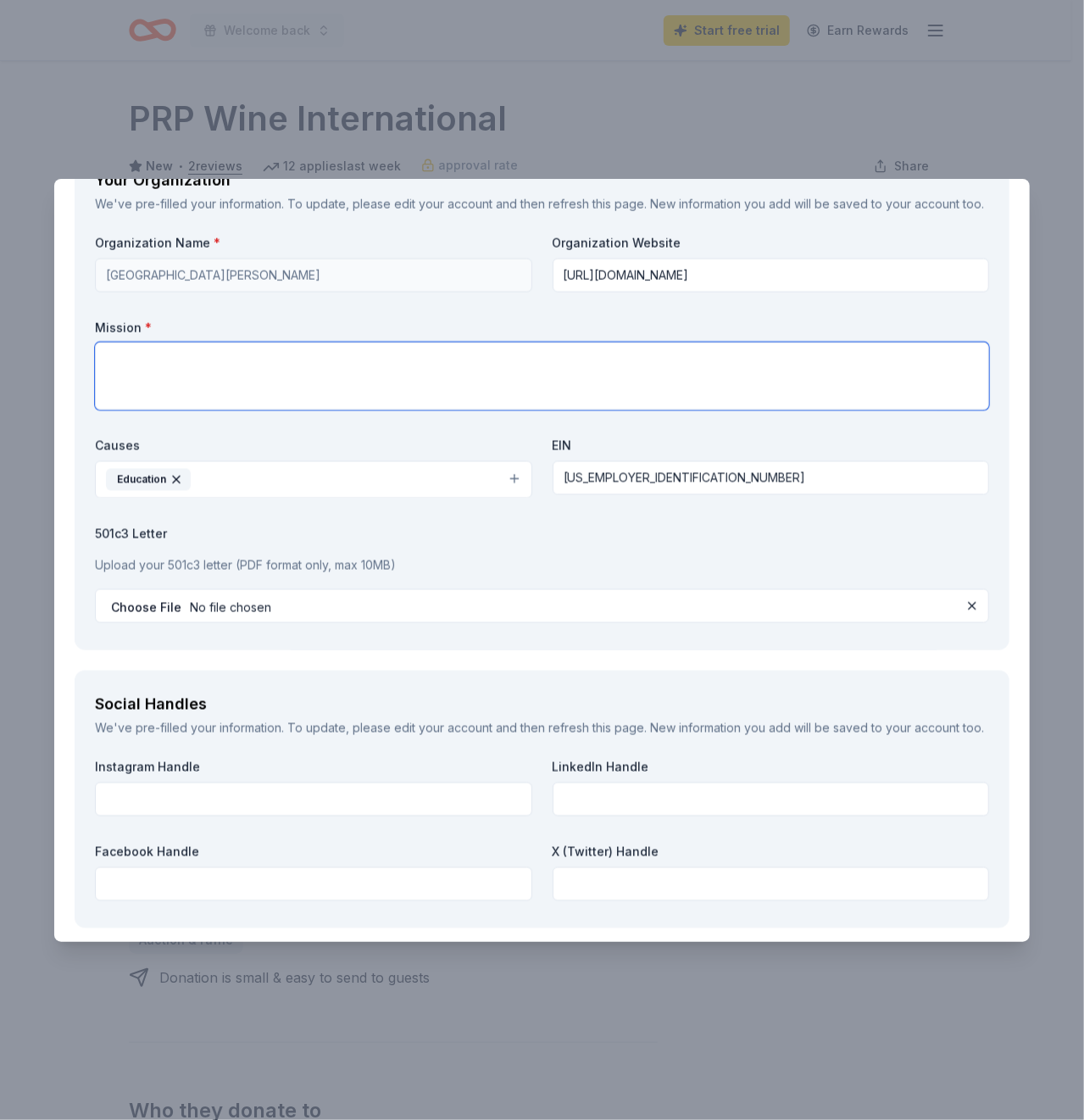
click at [820, 411] on textarea at bounding box center [542, 377] width 894 height 68
click at [331, 411] on textarea at bounding box center [542, 377] width 894 height 68
paste textarea "Our team is committed to creating a supportive, inclusive, and engaging environ…"
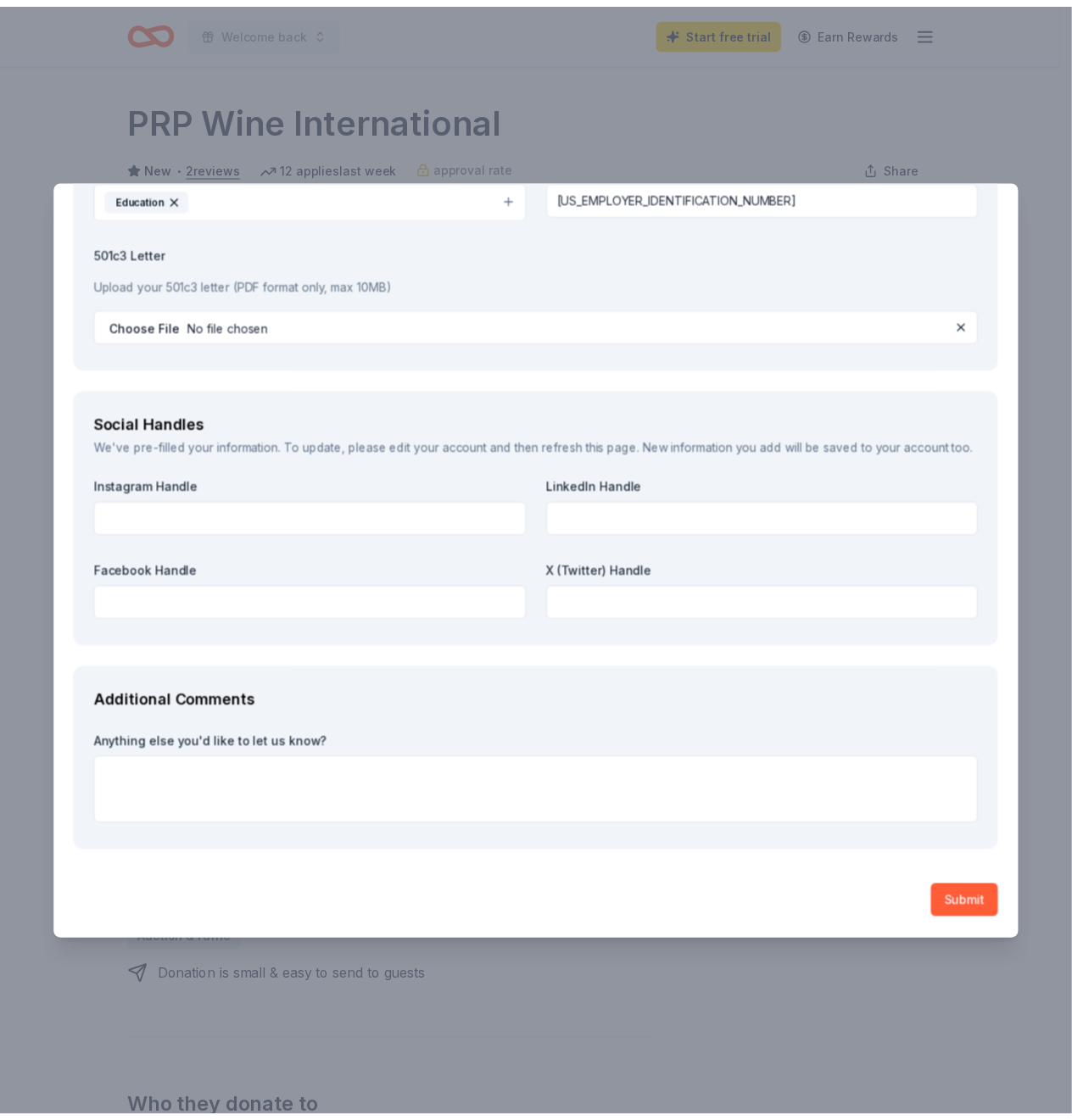
scroll to position [1888, 0]
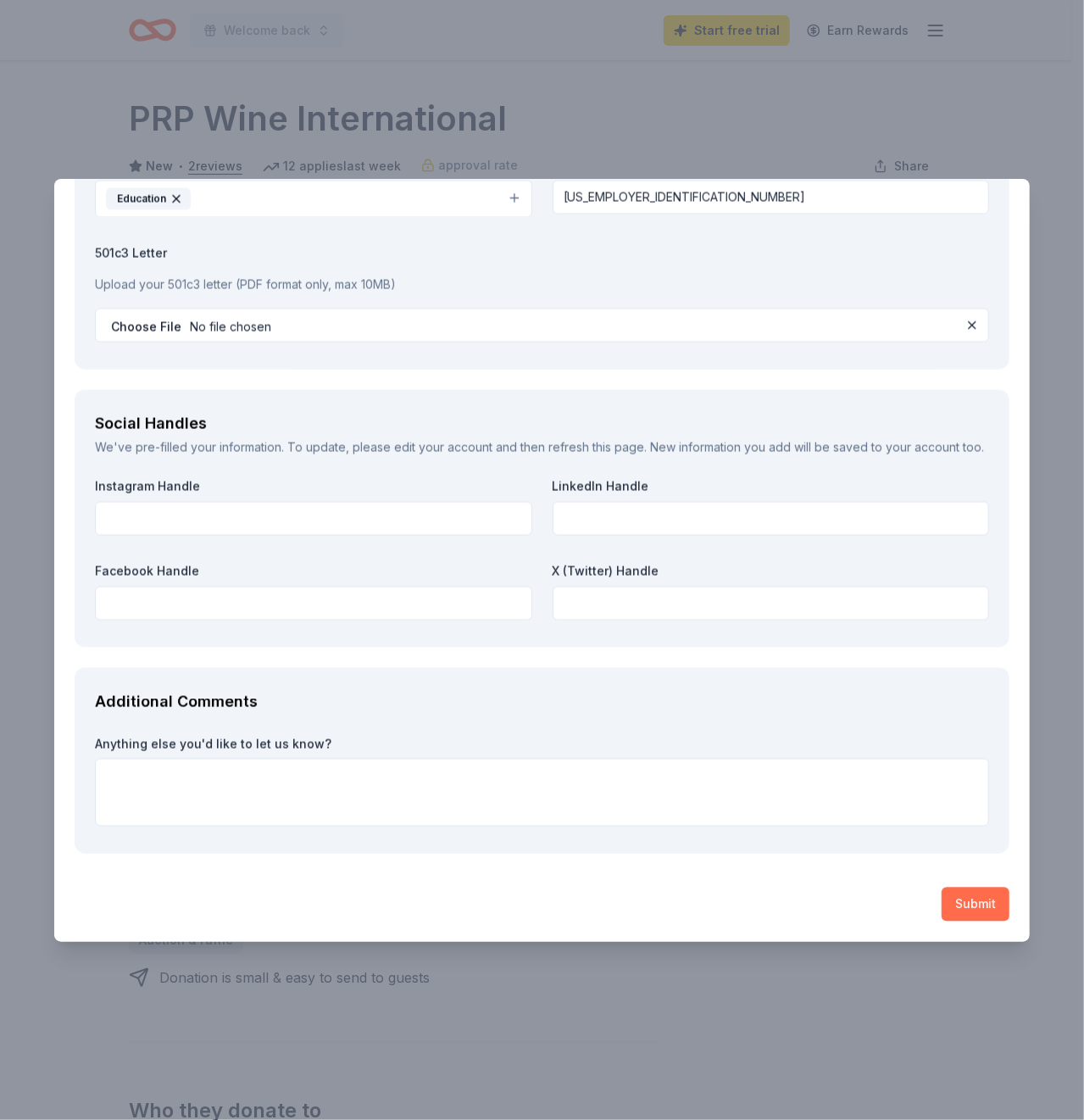
type textarea "Our team is committed to creating a supportive, inclusive, and engaging environ…"
click at [972, 904] on button "Submit" at bounding box center [976, 903] width 68 height 34
